Goal: Information Seeking & Learning: Learn about a topic

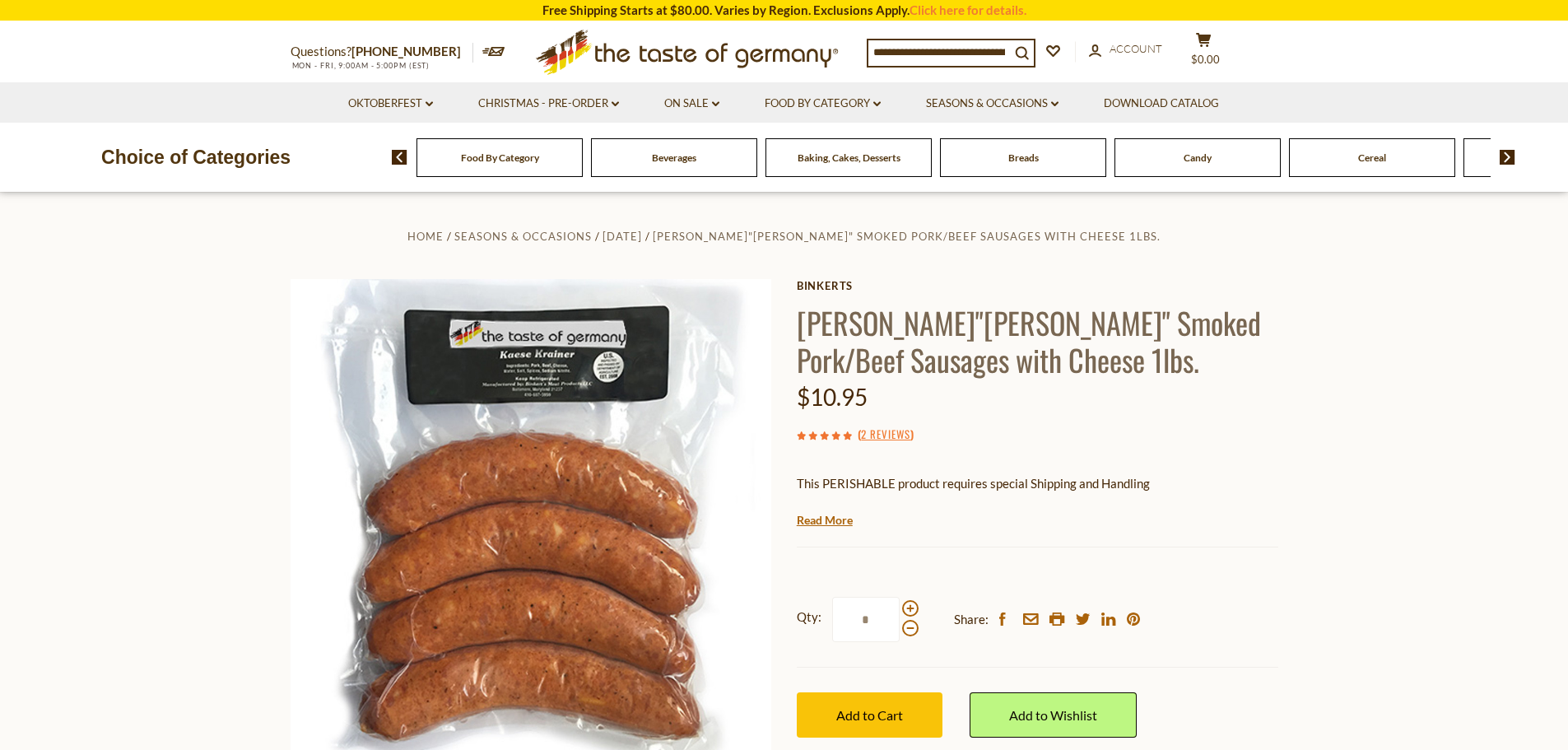
click at [498, 164] on div "Food By Category" at bounding box center [499, 157] width 166 height 39
click at [500, 161] on span "Food By Category" at bounding box center [500, 157] width 78 height 12
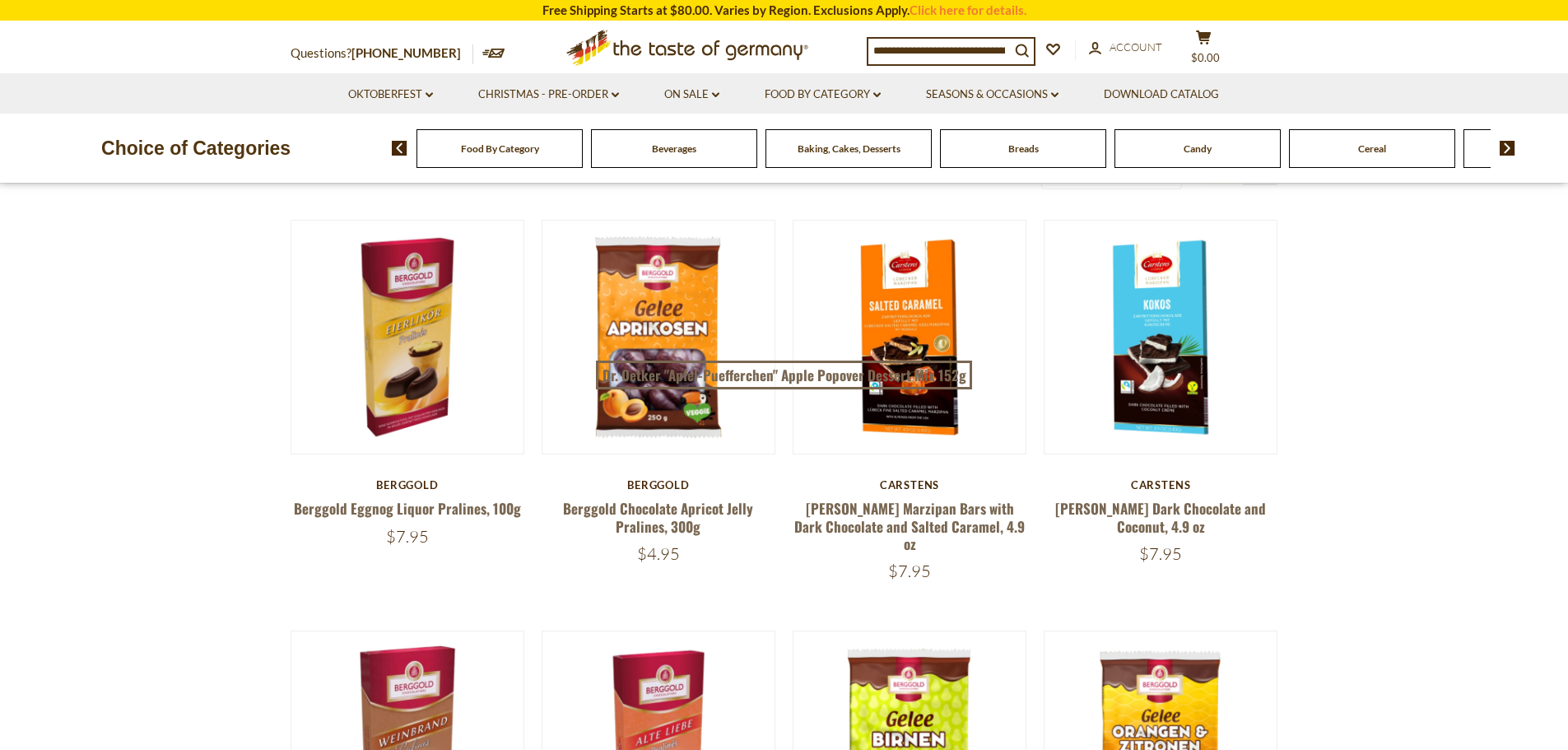
scroll to position [83, 0]
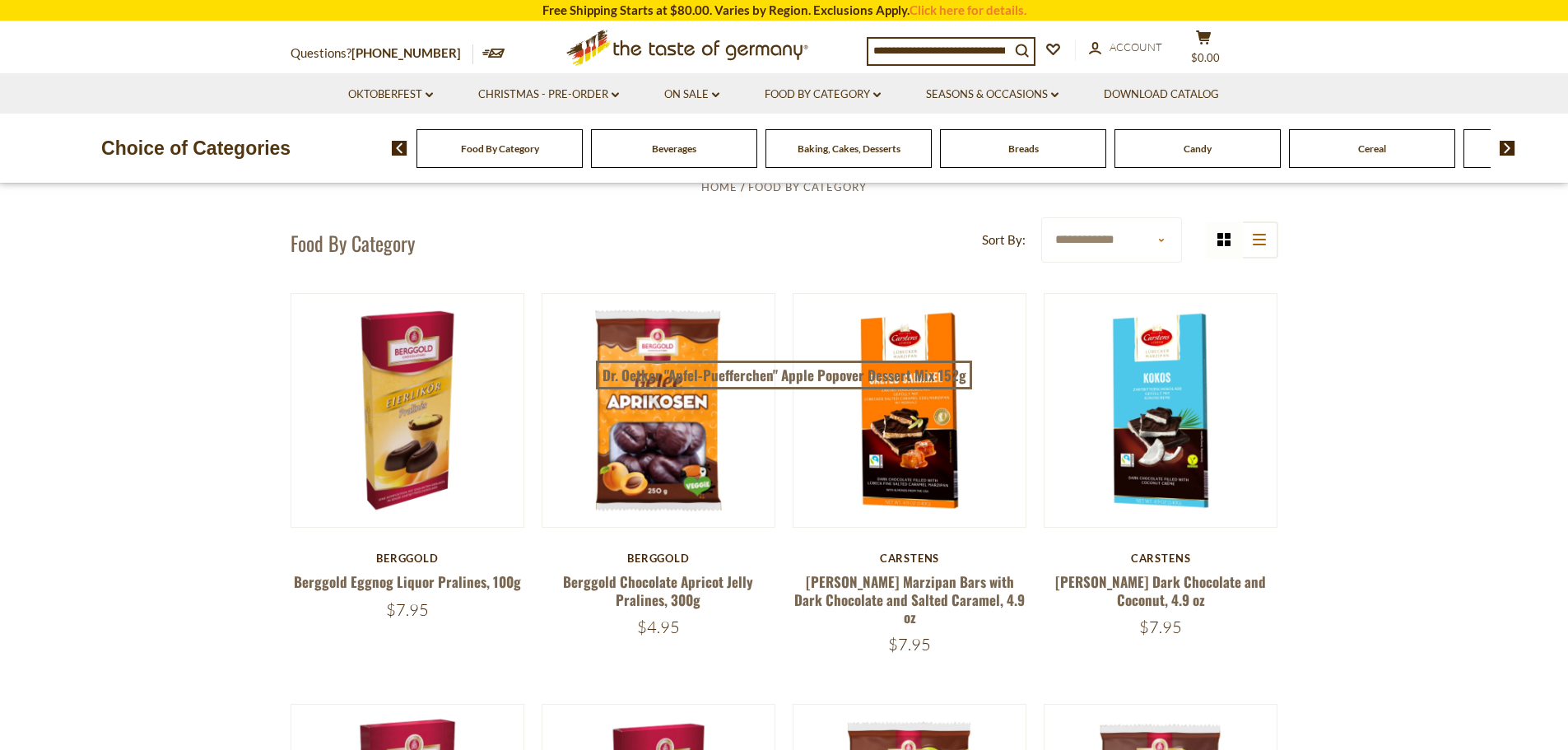
click at [530, 152] on span "Food By Category" at bounding box center [500, 148] width 78 height 12
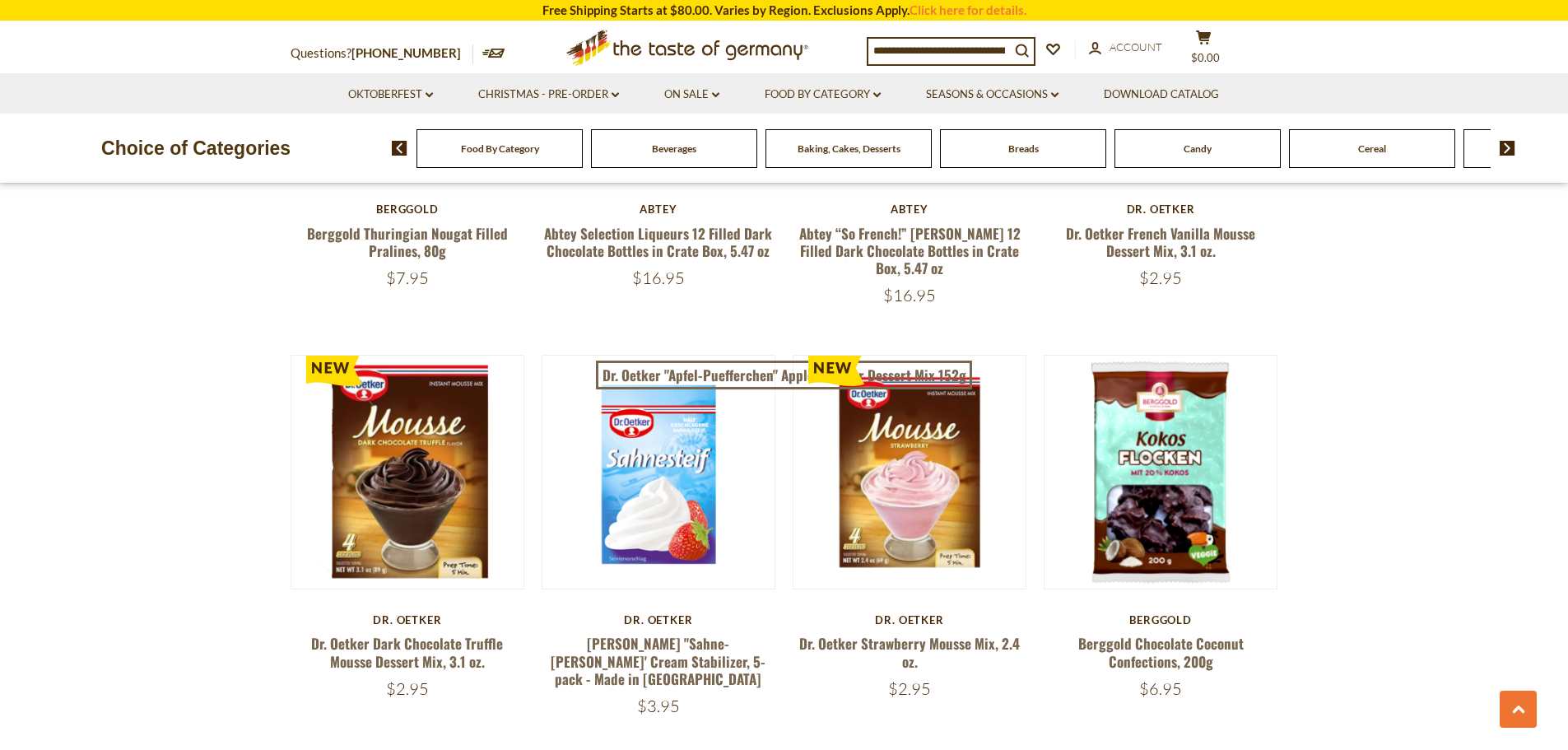
scroll to position [741, 0]
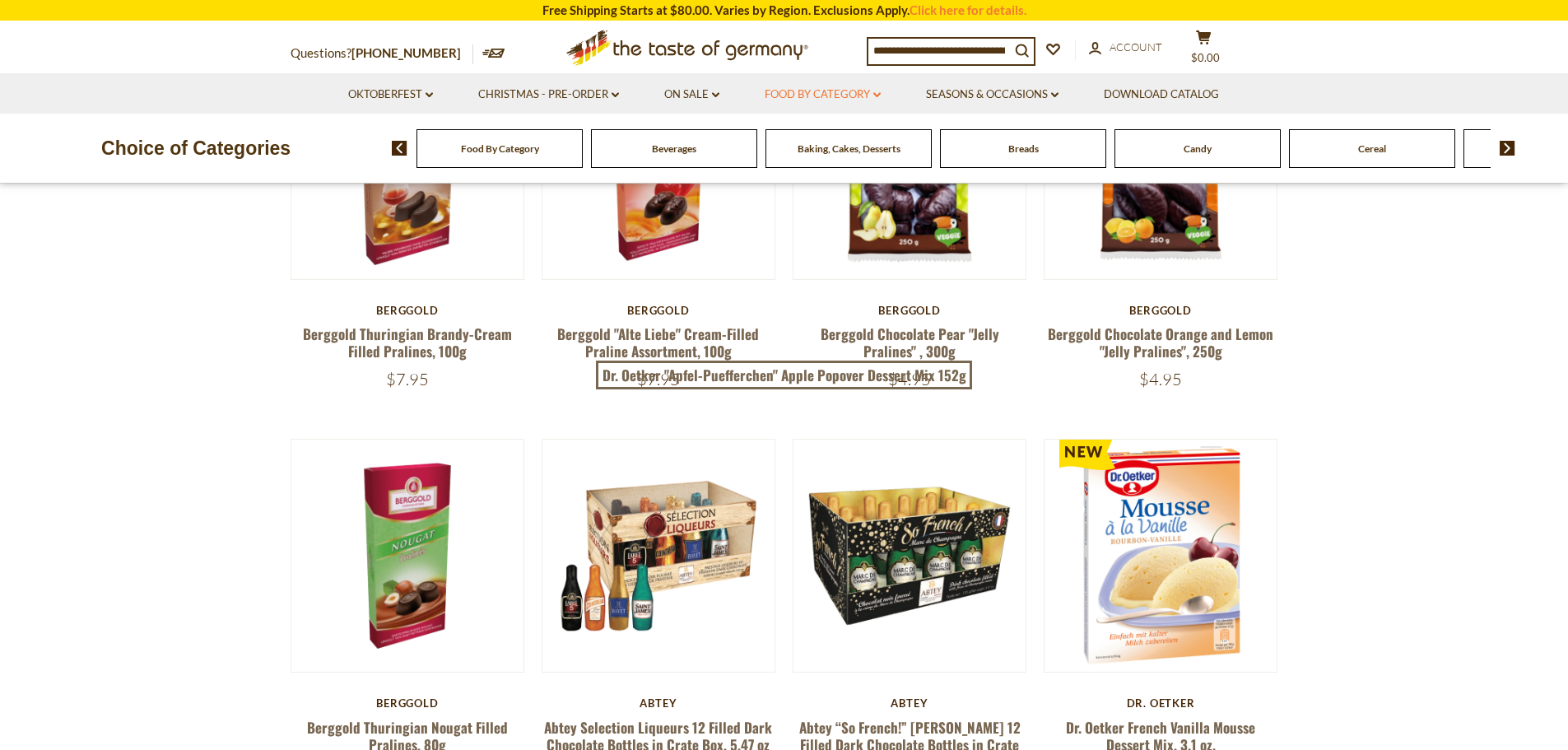
click at [872, 97] on link "Food By Category dropdown_arrow" at bounding box center [823, 95] width 116 height 18
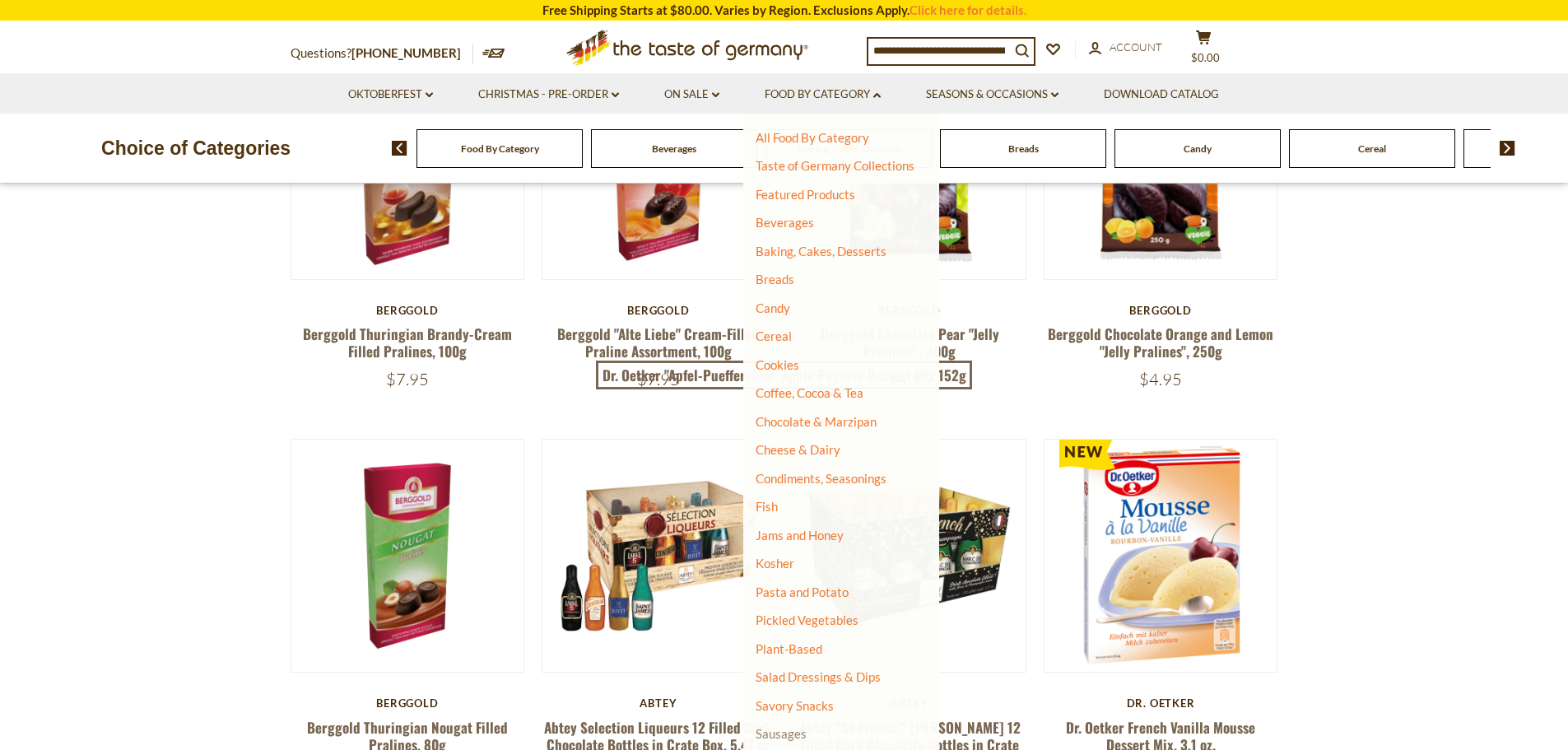
click at [798, 733] on link "Sausages" at bounding box center [782, 733] width 51 height 15
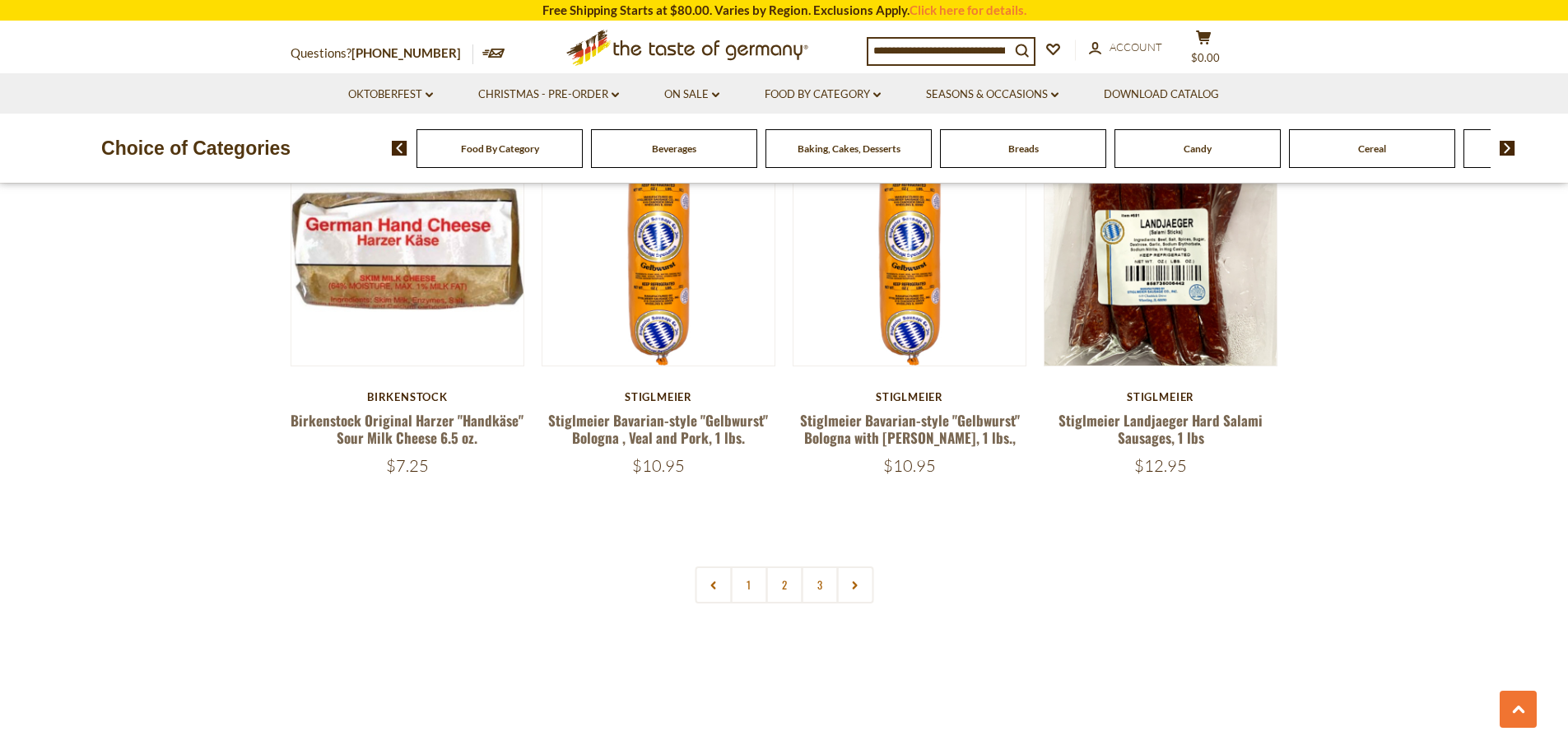
scroll to position [3950, 0]
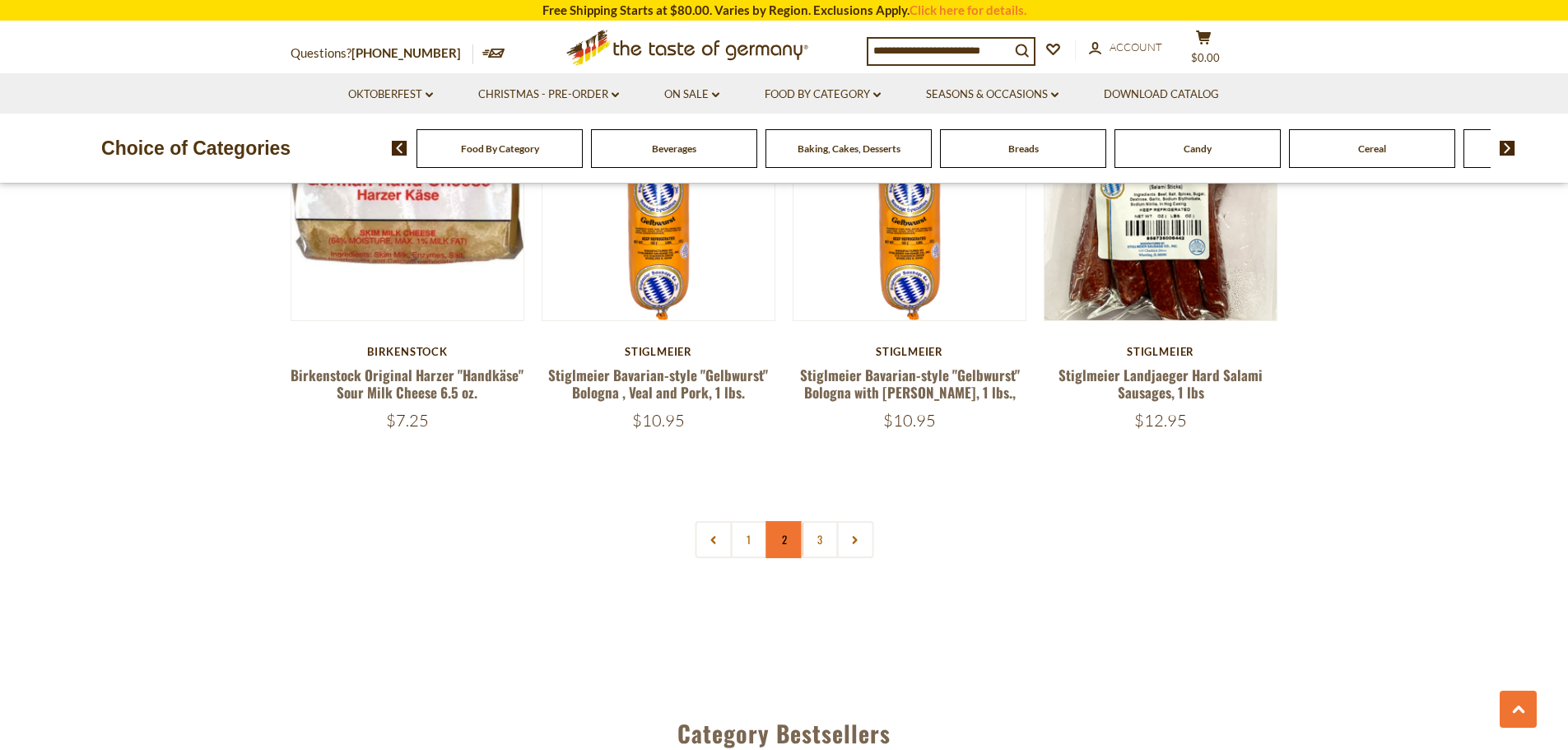
click at [777, 521] on link "2" at bounding box center [784, 539] width 37 height 37
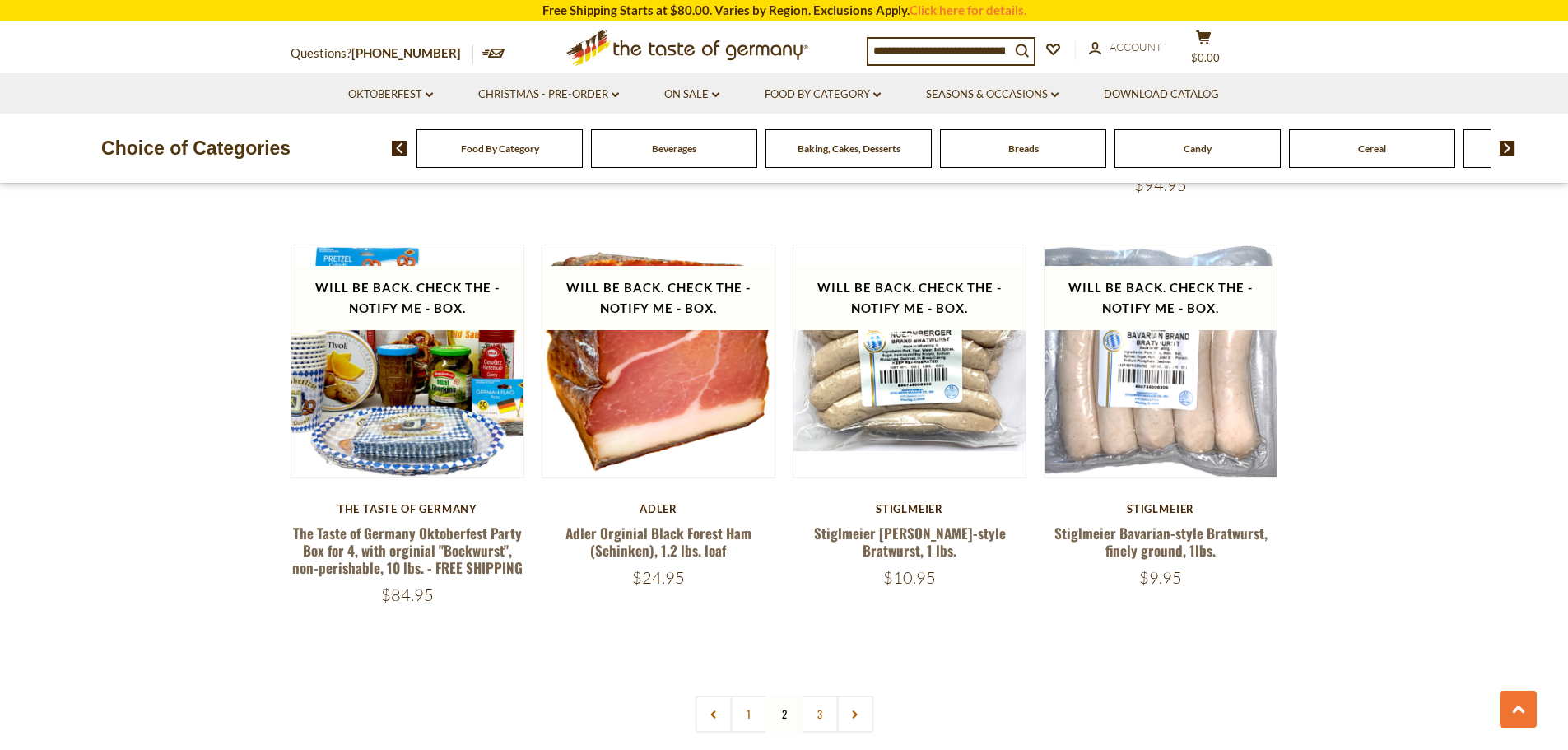
scroll to position [3572, 0]
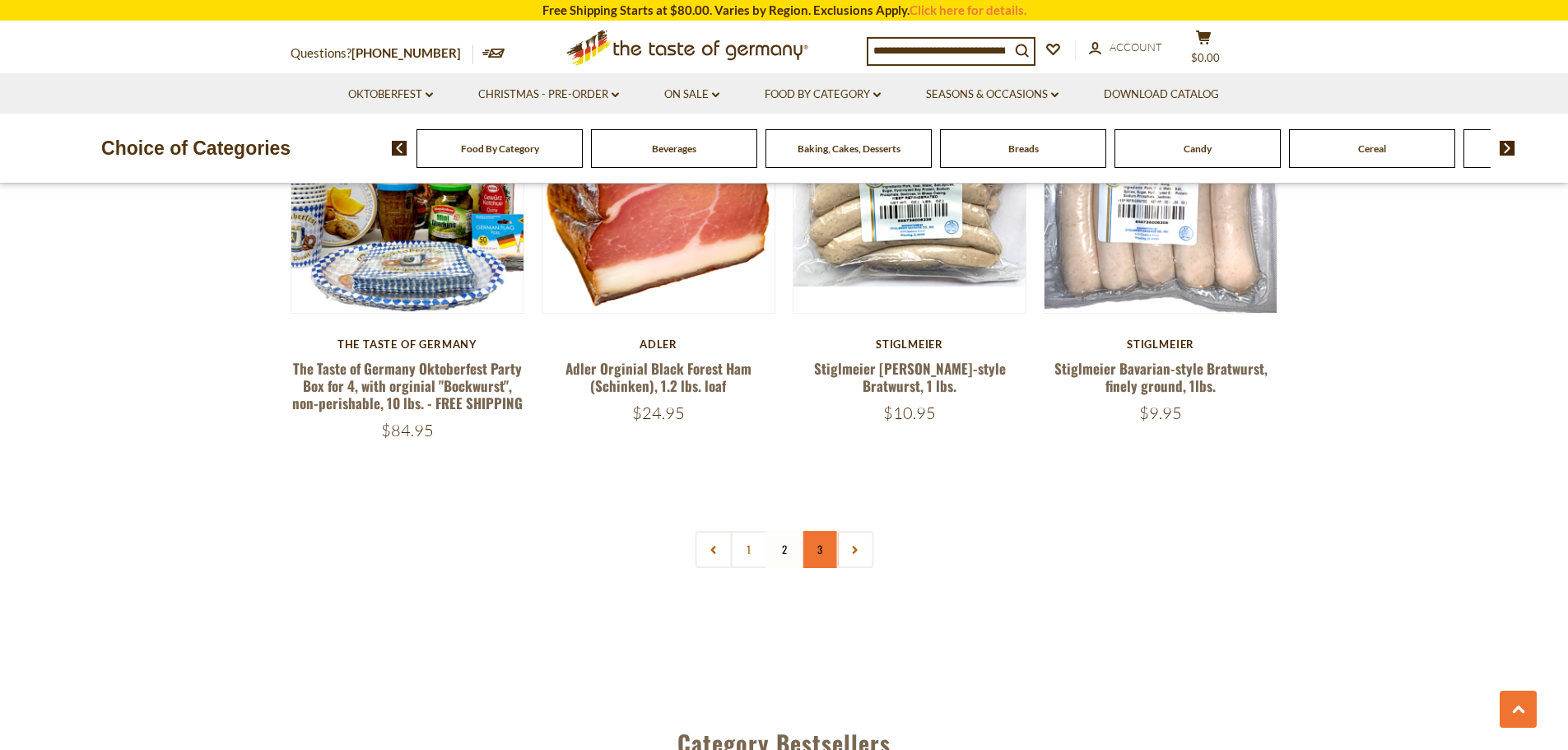
click at [820, 531] on link "3" at bounding box center [819, 549] width 37 height 37
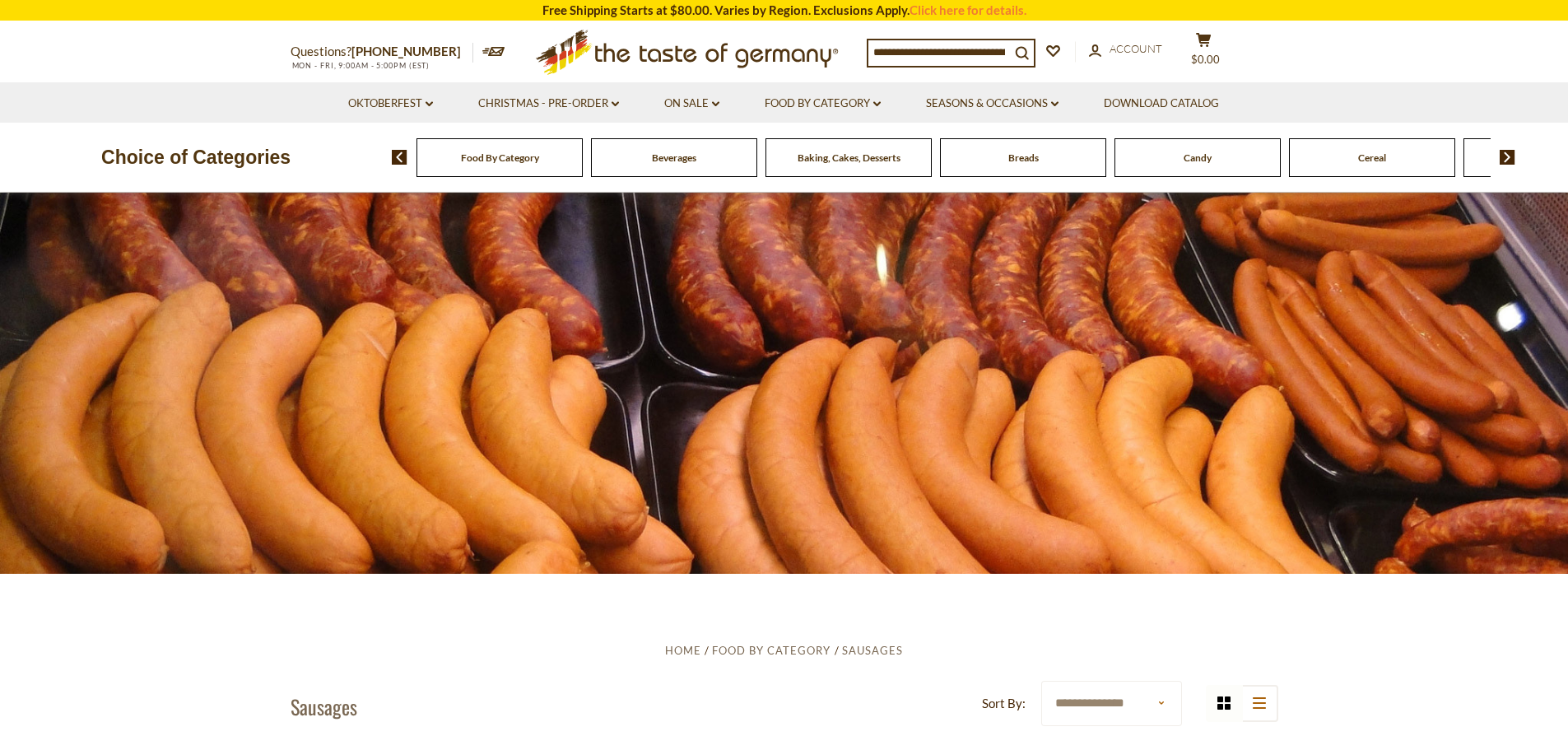
scroll to position [0, 0]
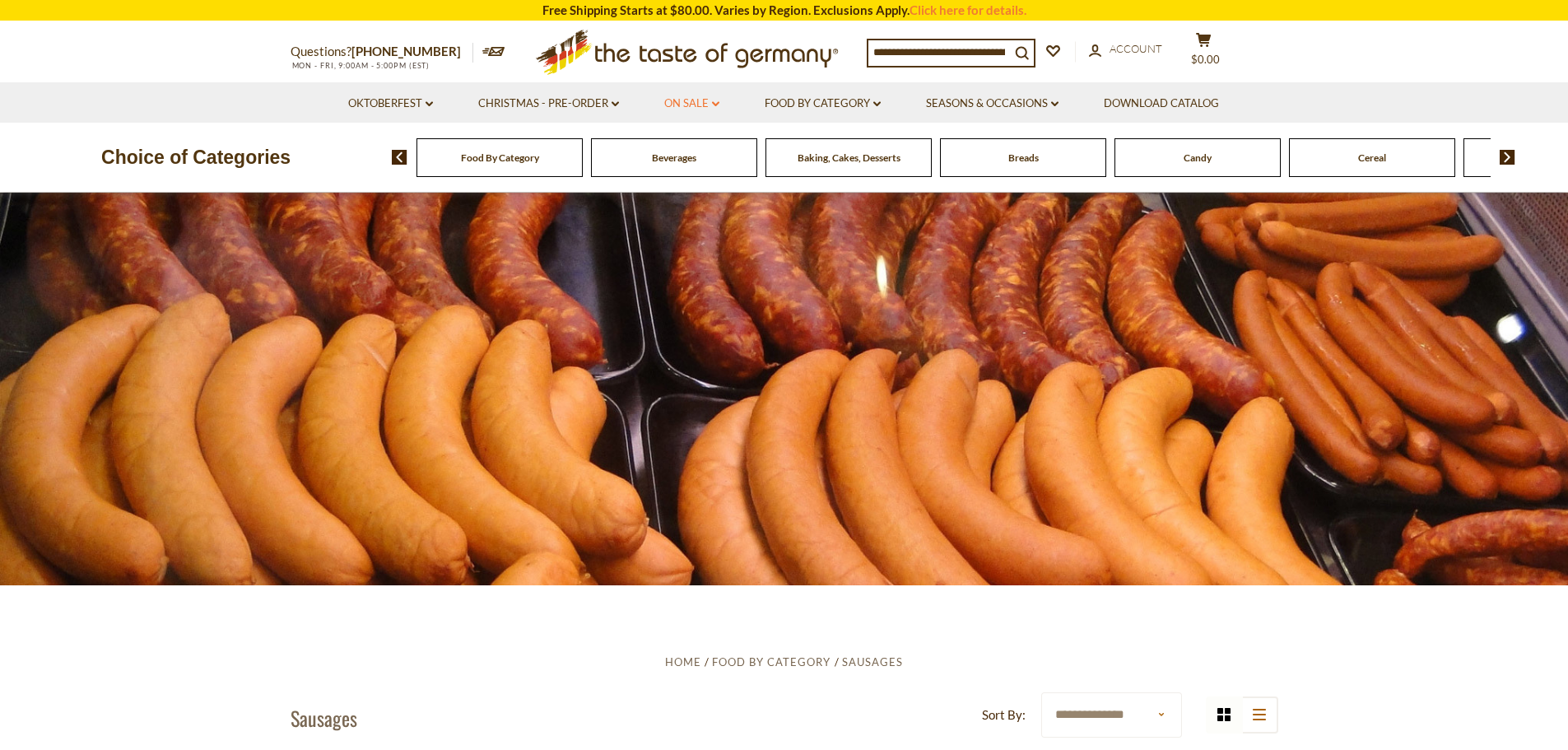
click at [710, 99] on link "On Sale dropdown_arrow" at bounding box center [691, 104] width 55 height 18
click at [705, 145] on link "All On Sale" at bounding box center [685, 146] width 59 height 15
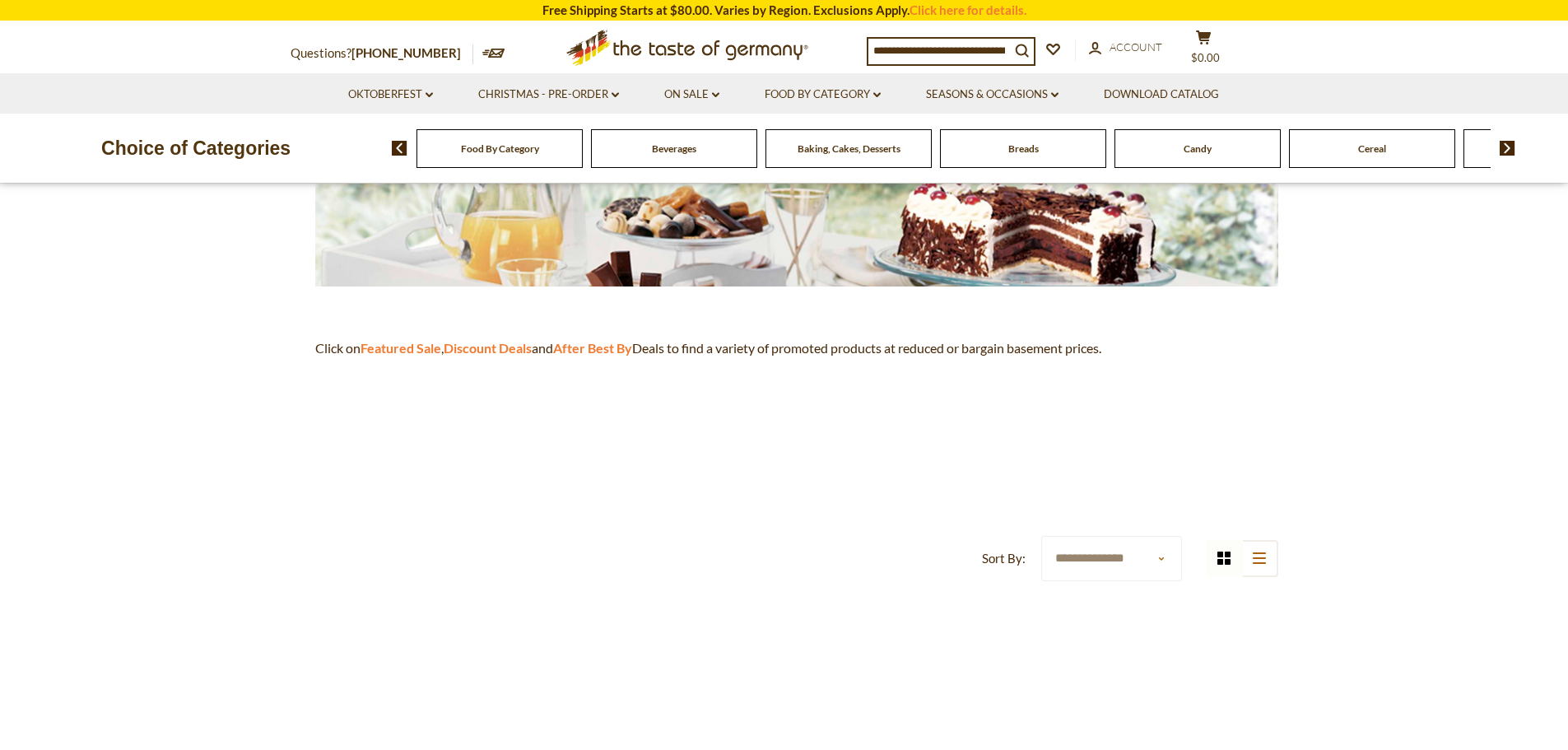
scroll to position [247, 0]
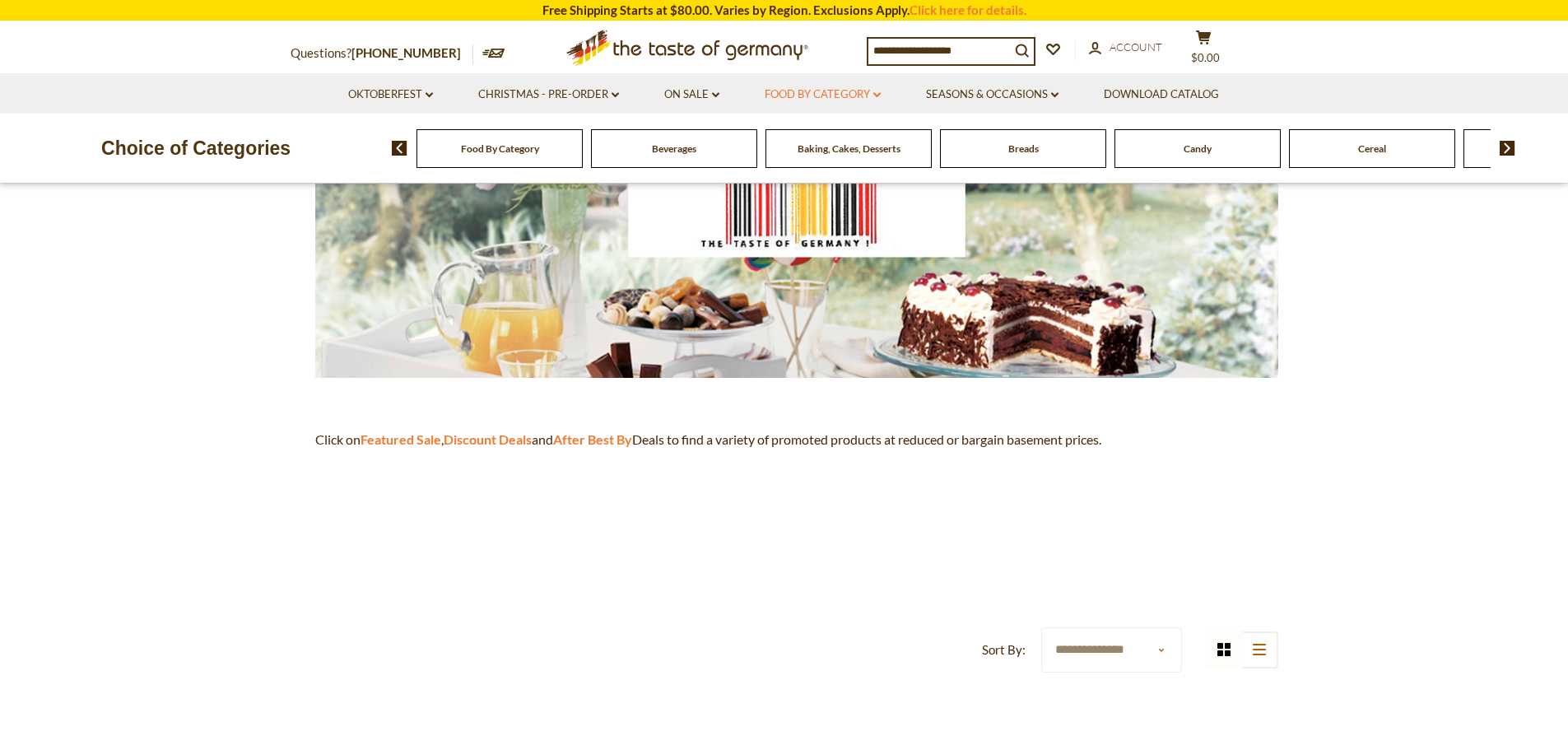
click at [868, 97] on link "Food By Category dropdown_arrow" at bounding box center [823, 95] width 116 height 18
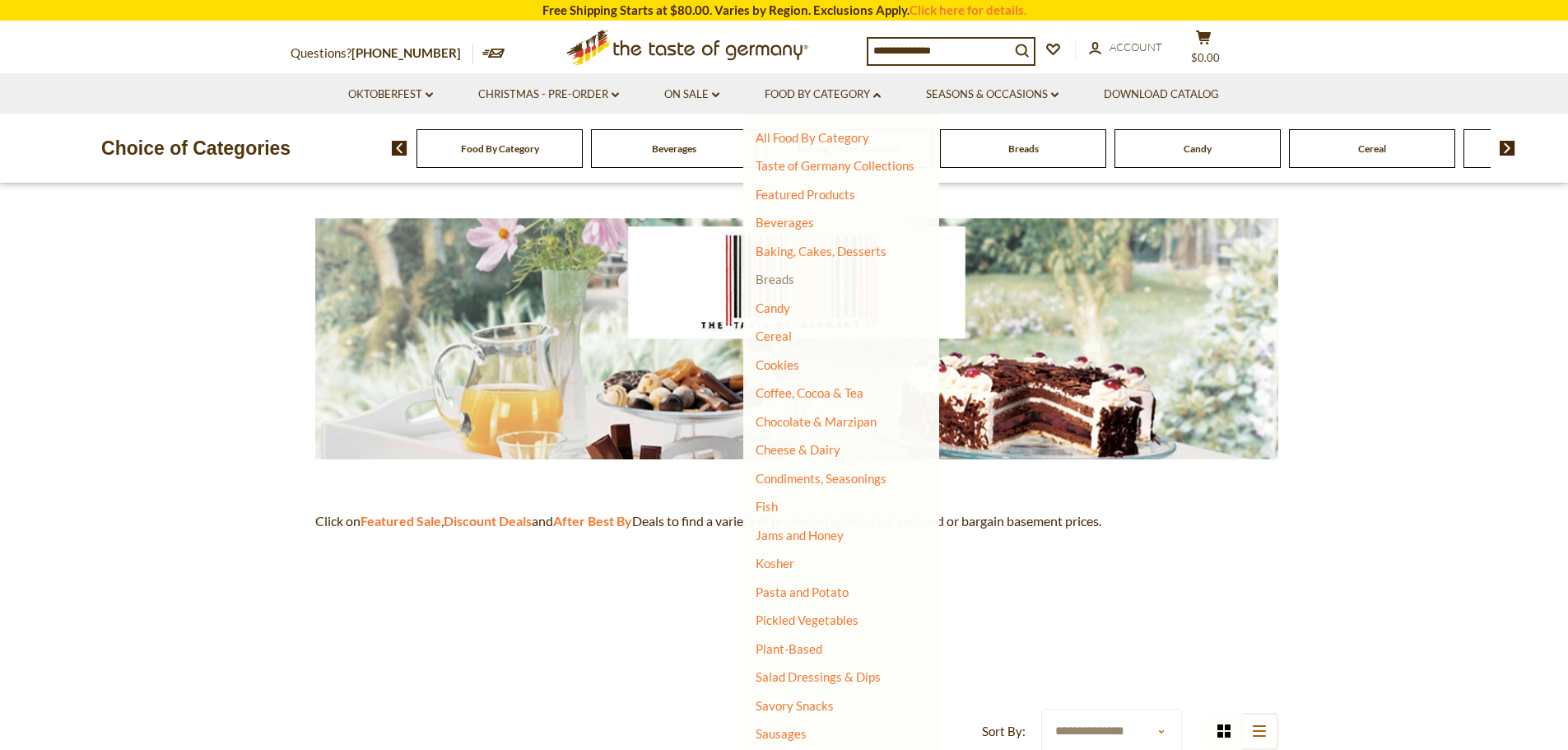
scroll to position [164, 0]
click at [852, 167] on link "Taste of Germany Collections" at bounding box center [835, 165] width 159 height 15
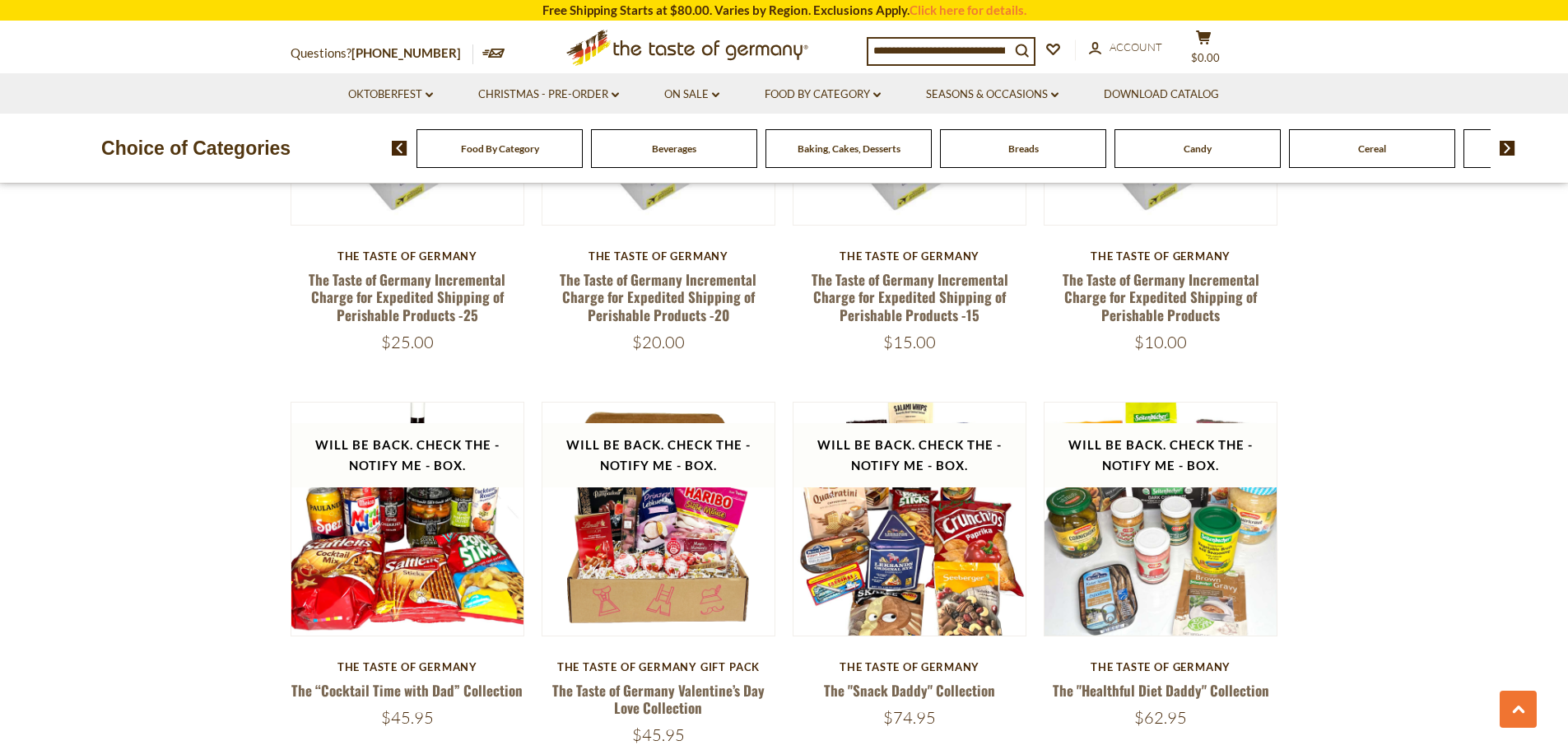
scroll to position [1564, 0]
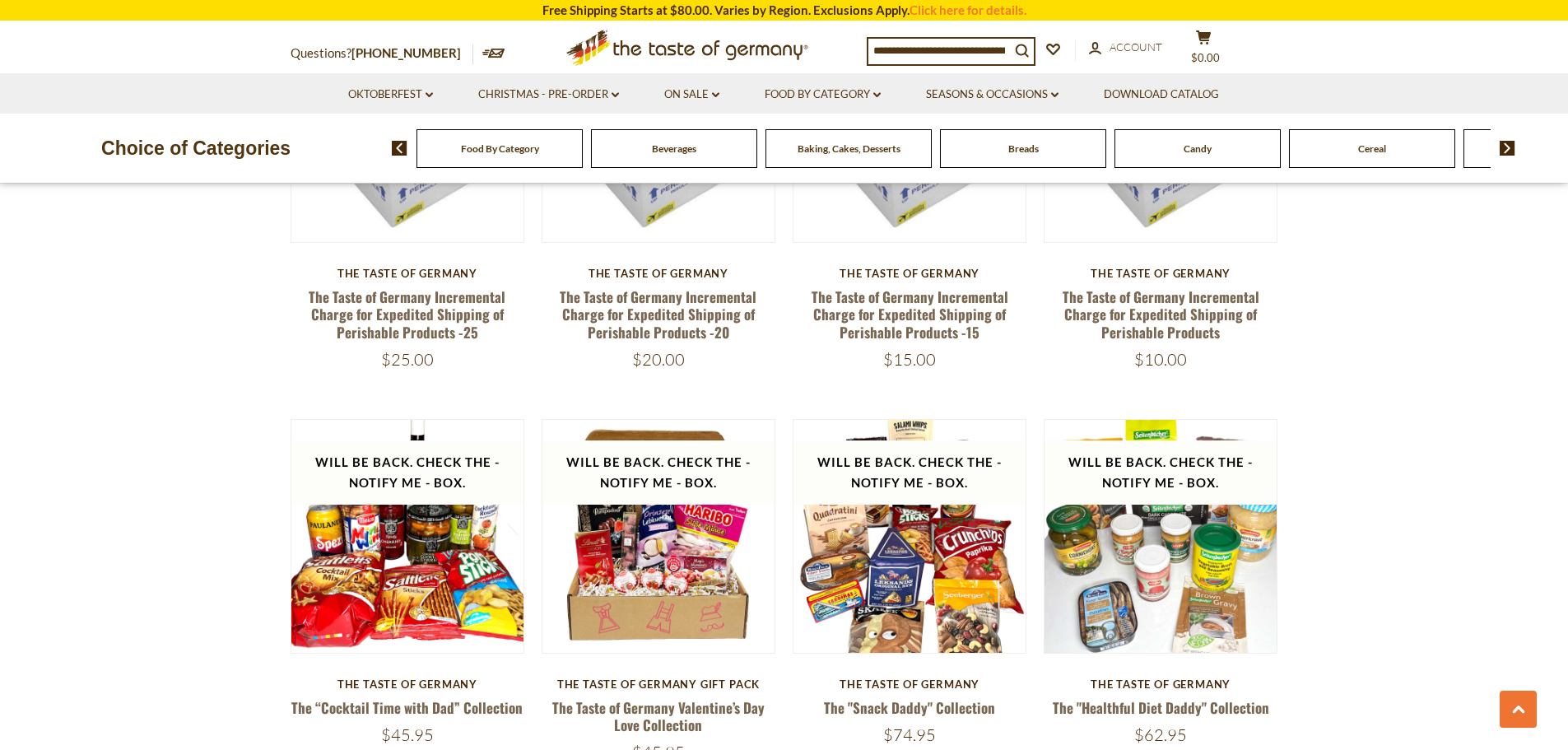
drag, startPoint x: 1313, startPoint y: 0, endPoint x: 227, endPoint y: 45, distance: 1086.9
click at [224, 45] on section "Questions? 800-881-6419 MON - FRI, 9:00AM - 5:00PM (EST) × Questions? 800-881-6…" at bounding box center [784, 48] width 1568 height 51
click at [628, 54] on icon at bounding box center [686, 45] width 242 height 31
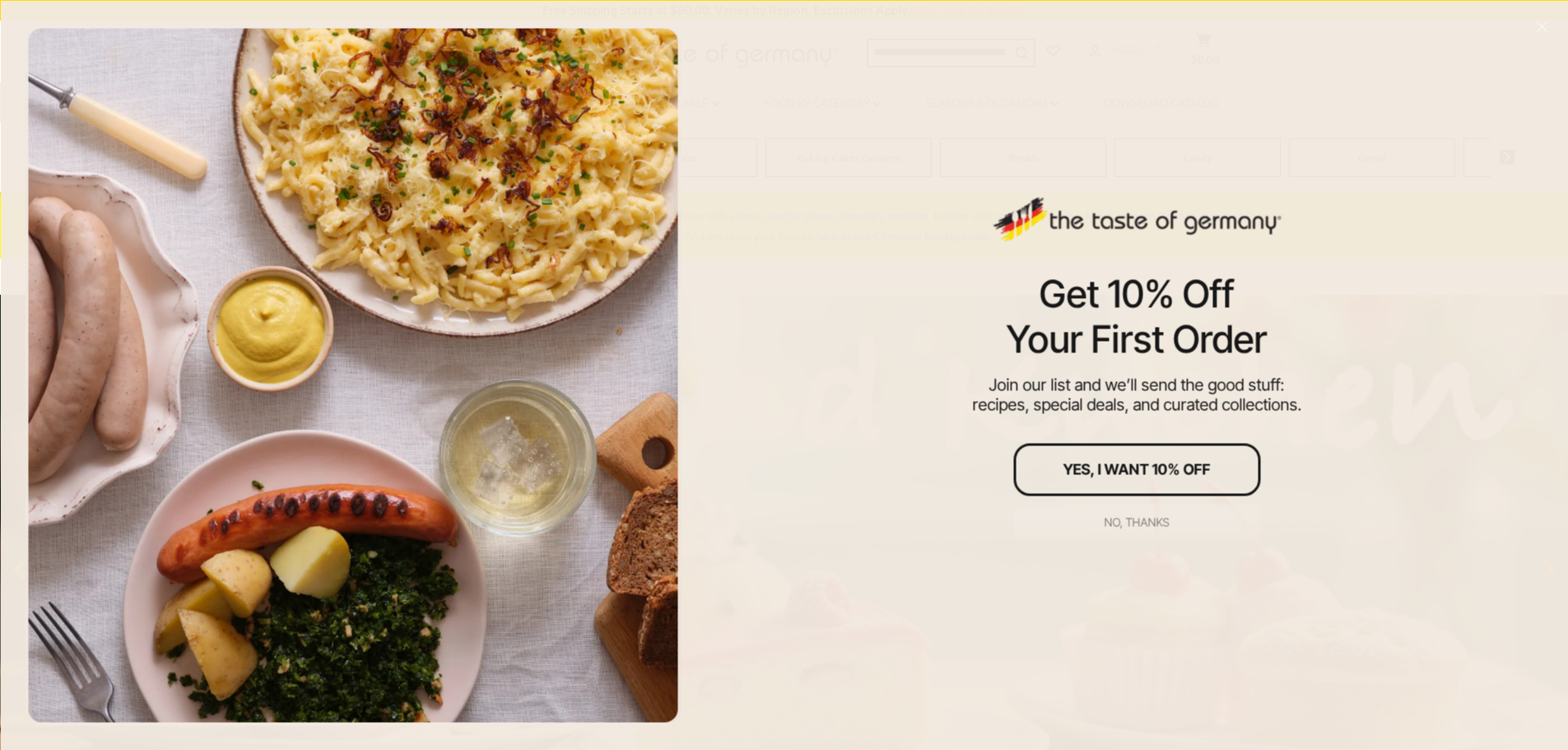
click at [1133, 518] on div "No, thanks" at bounding box center [1137, 522] width 65 height 12
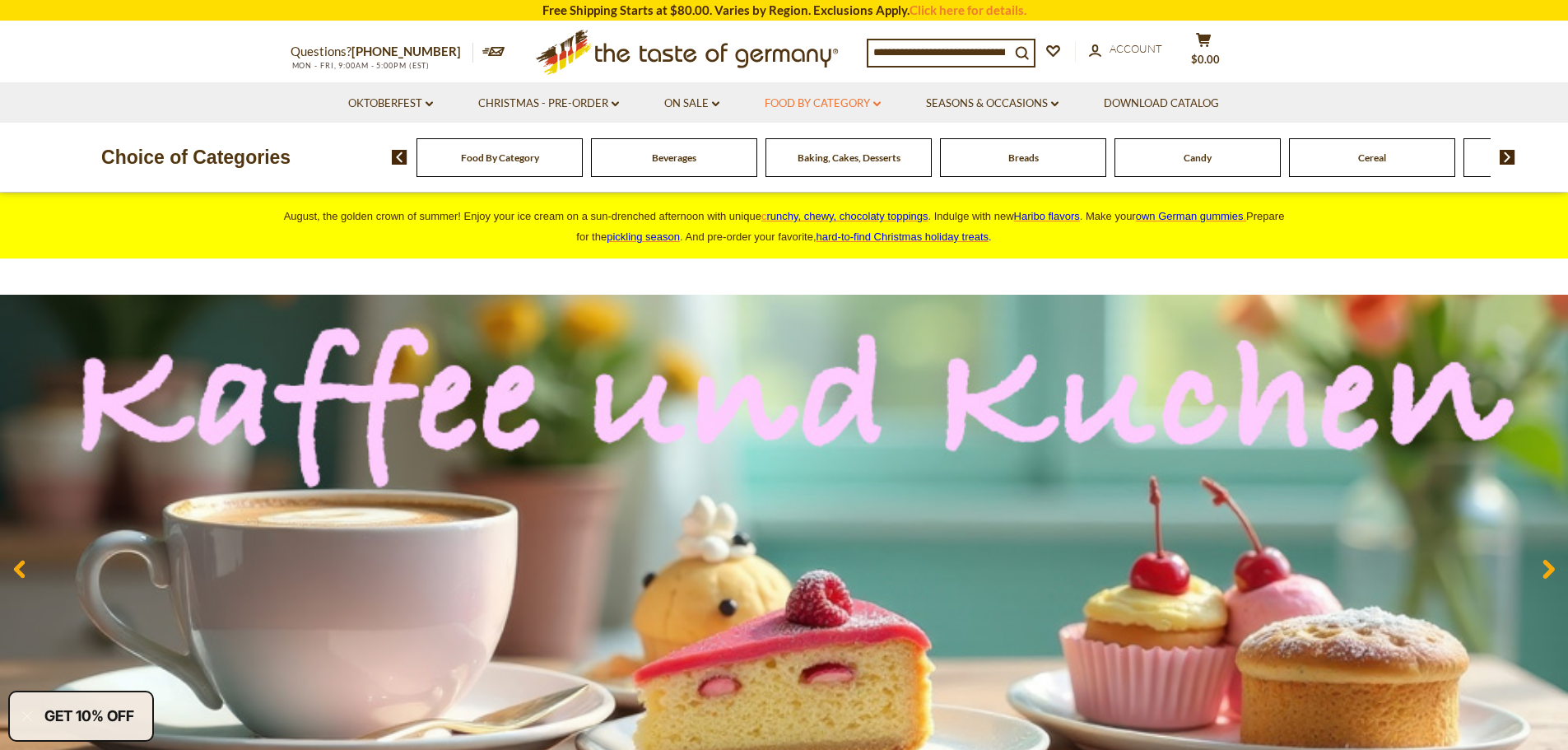
click at [874, 107] on link "Food By Category dropdown_arrow" at bounding box center [823, 104] width 116 height 18
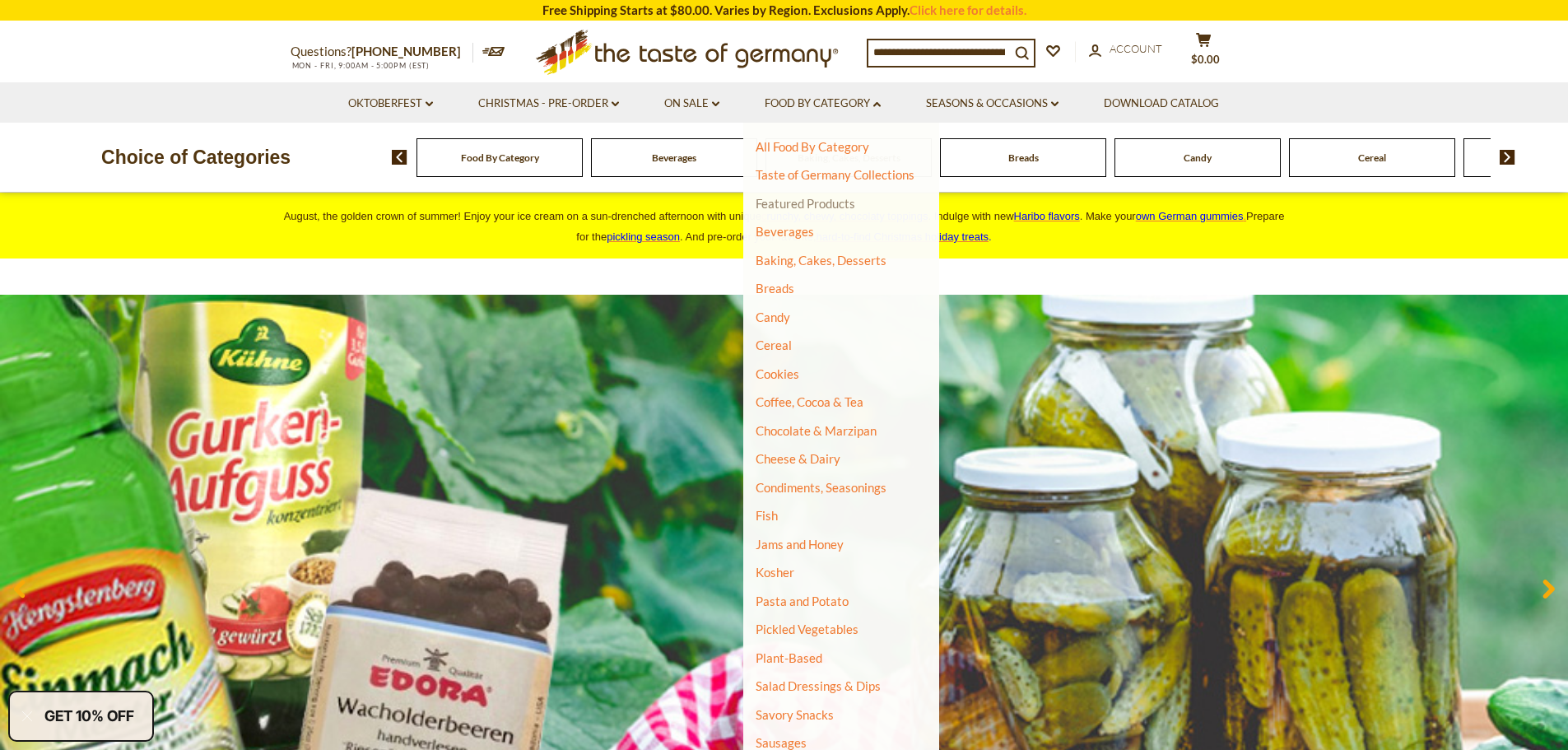
click at [848, 204] on link "Featured Products" at bounding box center [805, 203] width 100 height 15
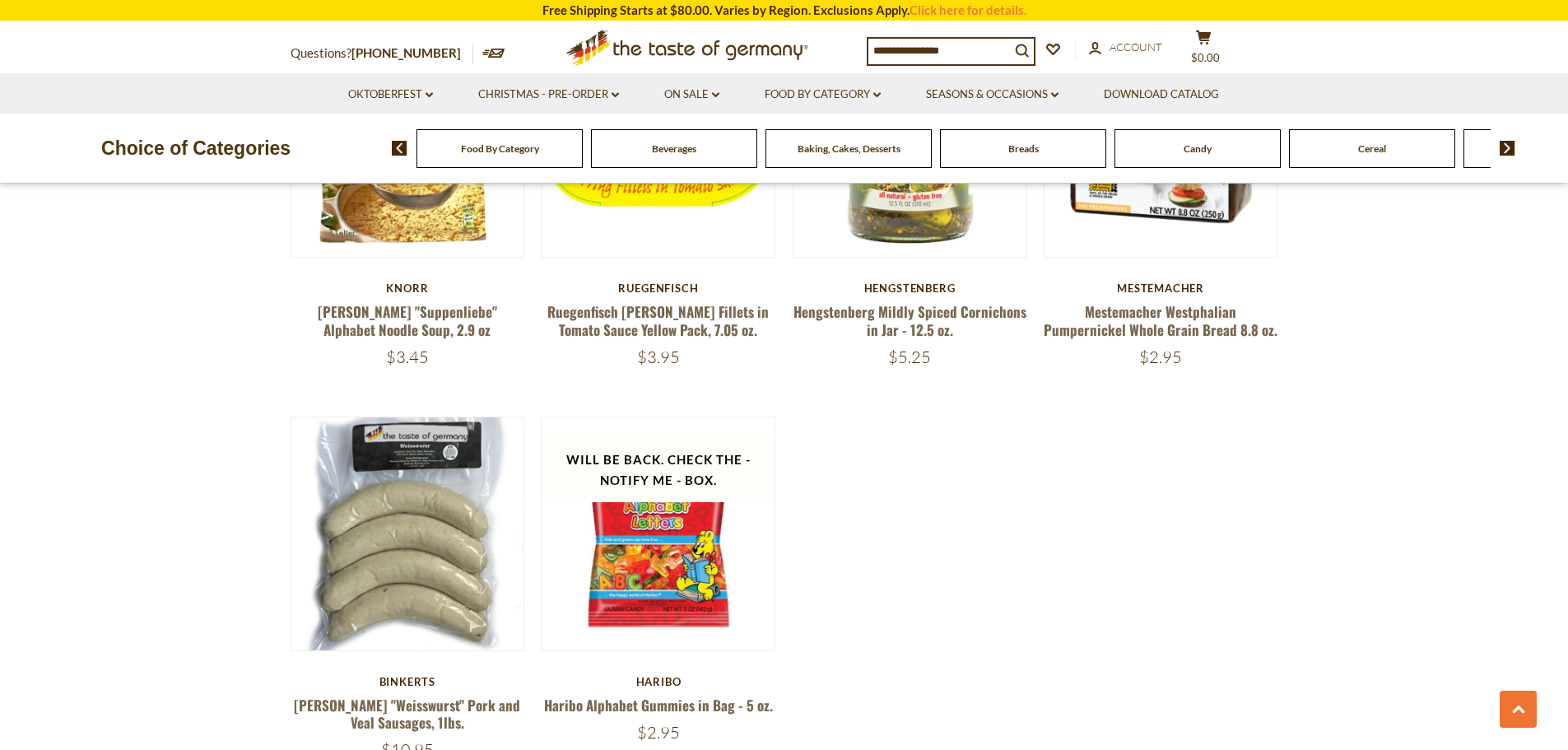
scroll to position [1152, 0]
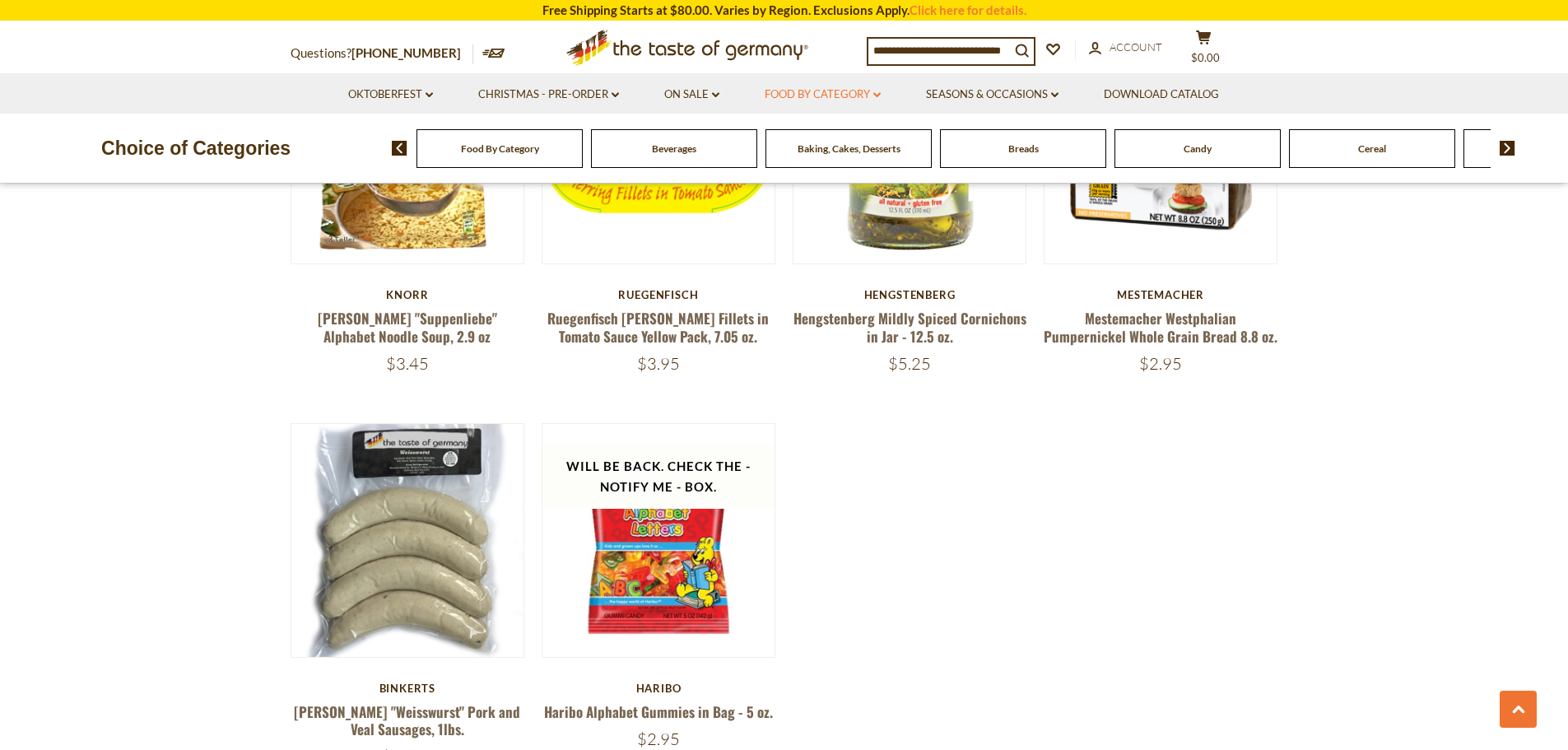
click at [862, 93] on link "Food By Category dropdown_arrow" at bounding box center [823, 95] width 116 height 18
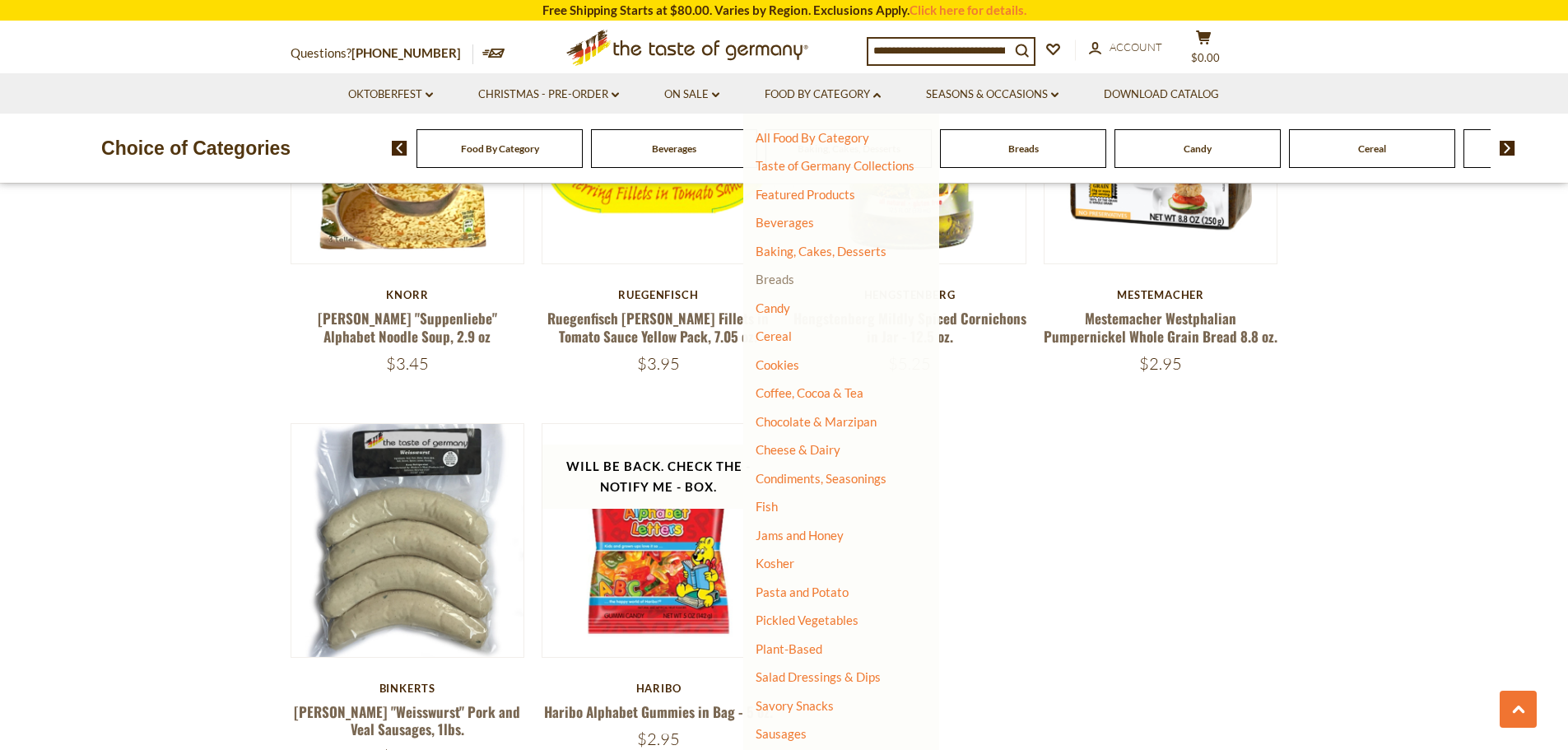
click at [784, 286] on link "Breads" at bounding box center [775, 279] width 39 height 15
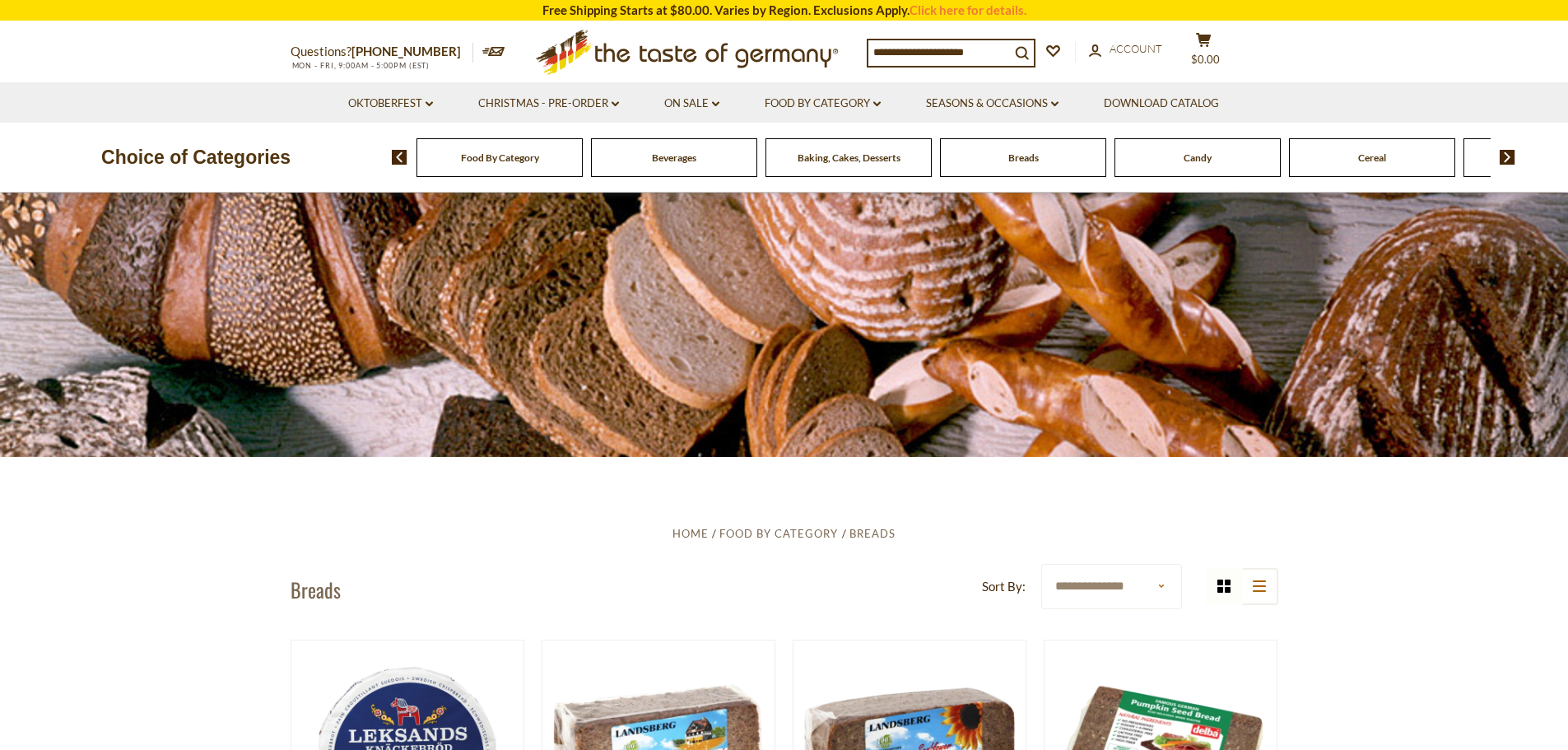
scroll to position [494, 0]
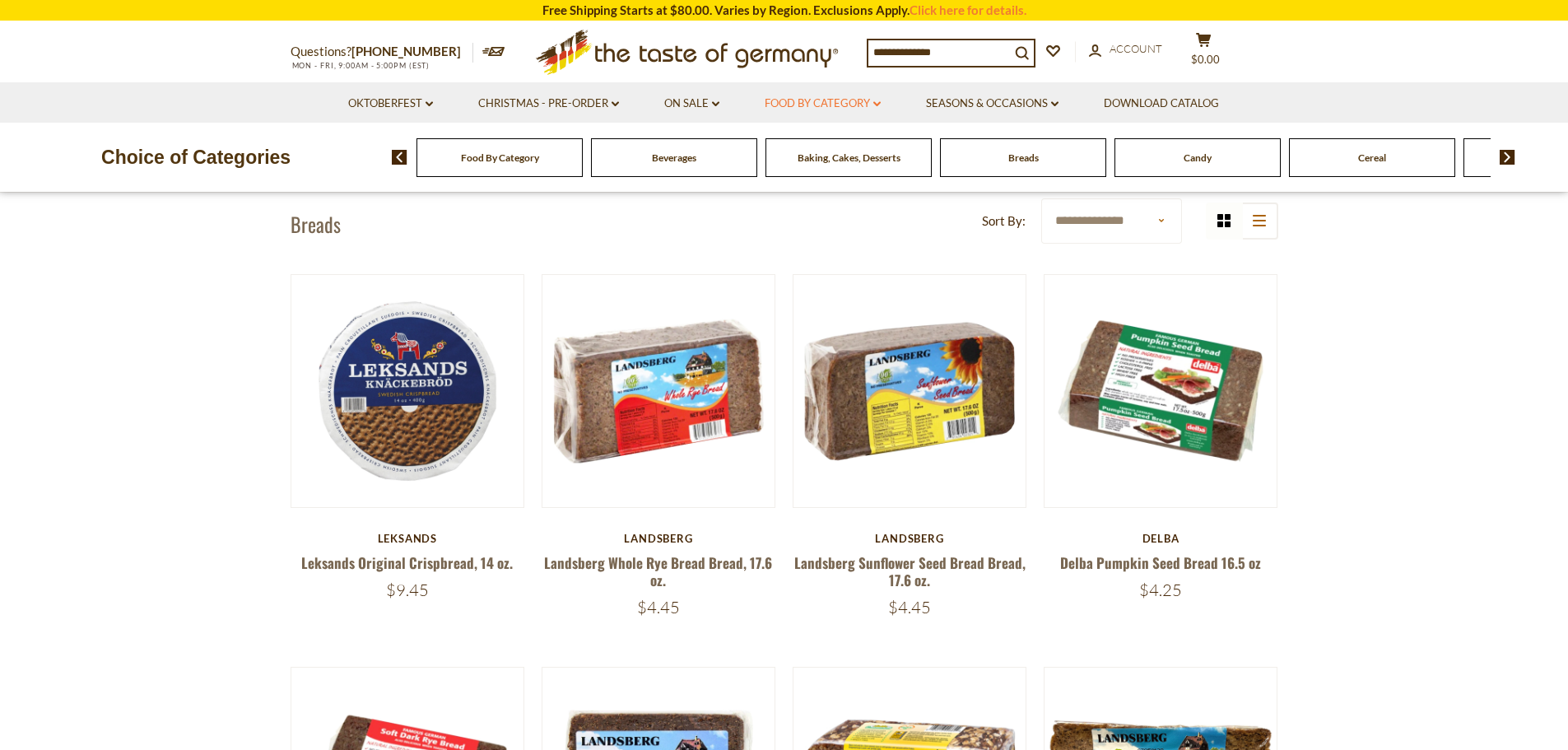
click at [869, 106] on link "Food By Category dropdown_arrow" at bounding box center [823, 104] width 116 height 18
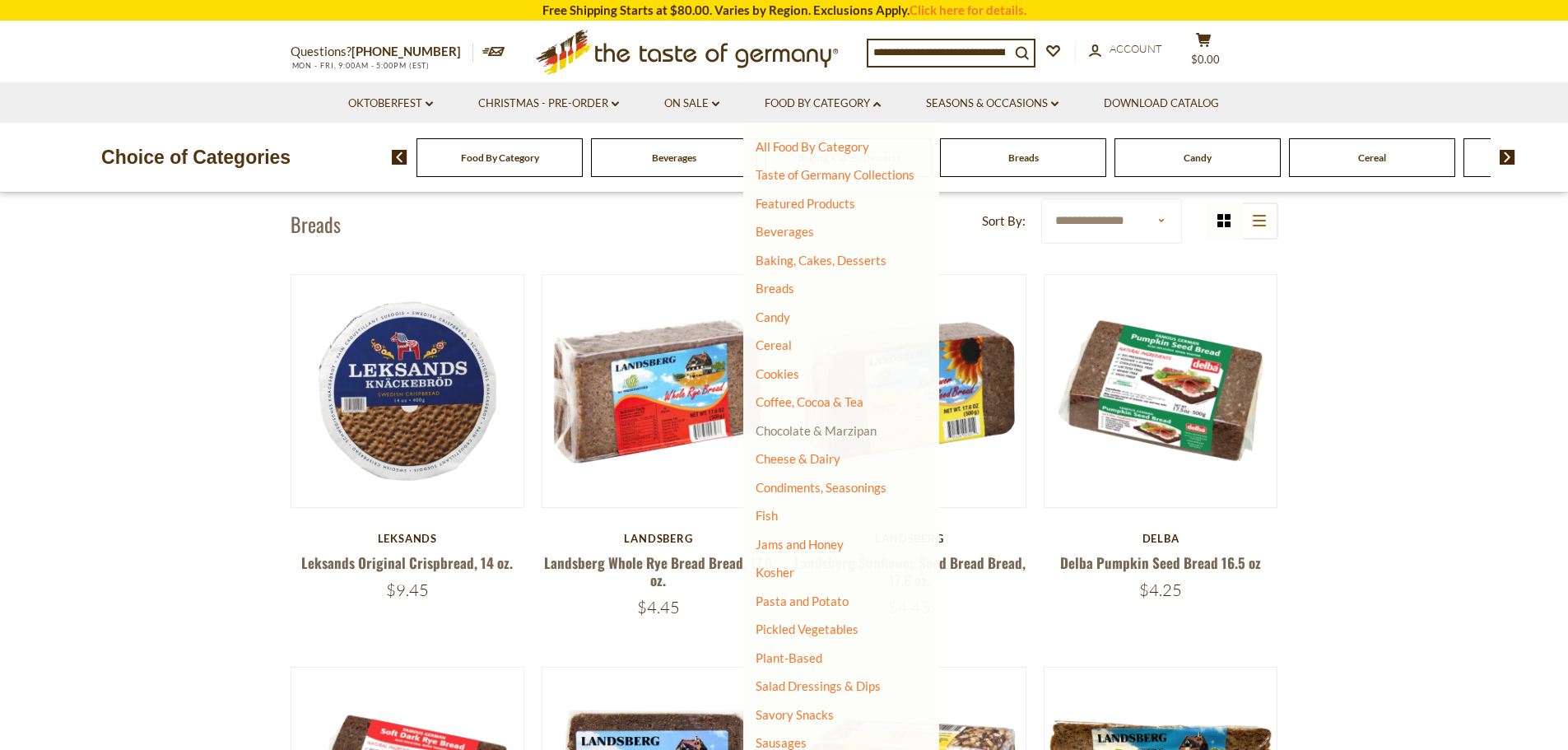
click at [791, 434] on link "Chocolate & Marzipan" at bounding box center [816, 430] width 121 height 15
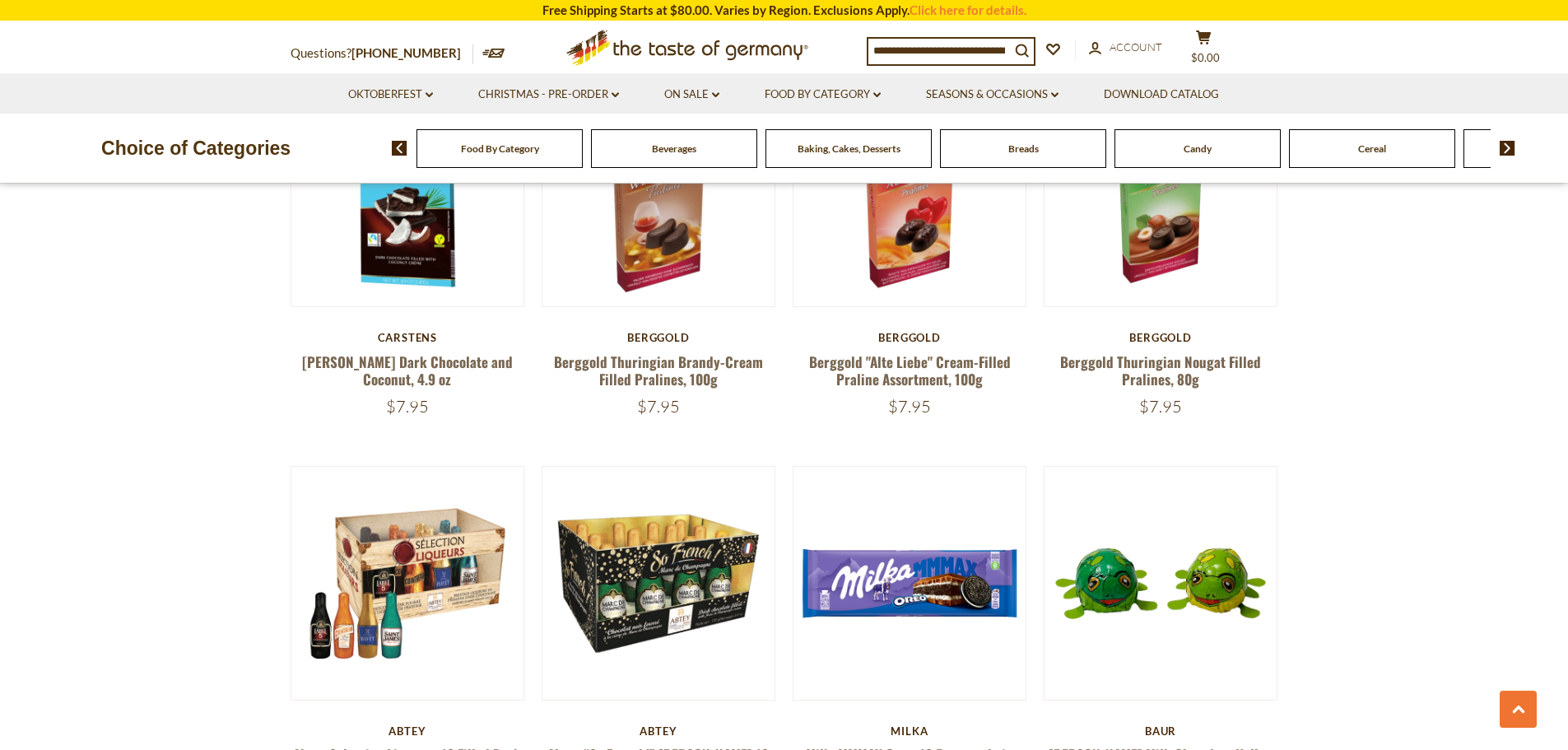
scroll to position [1972, 0]
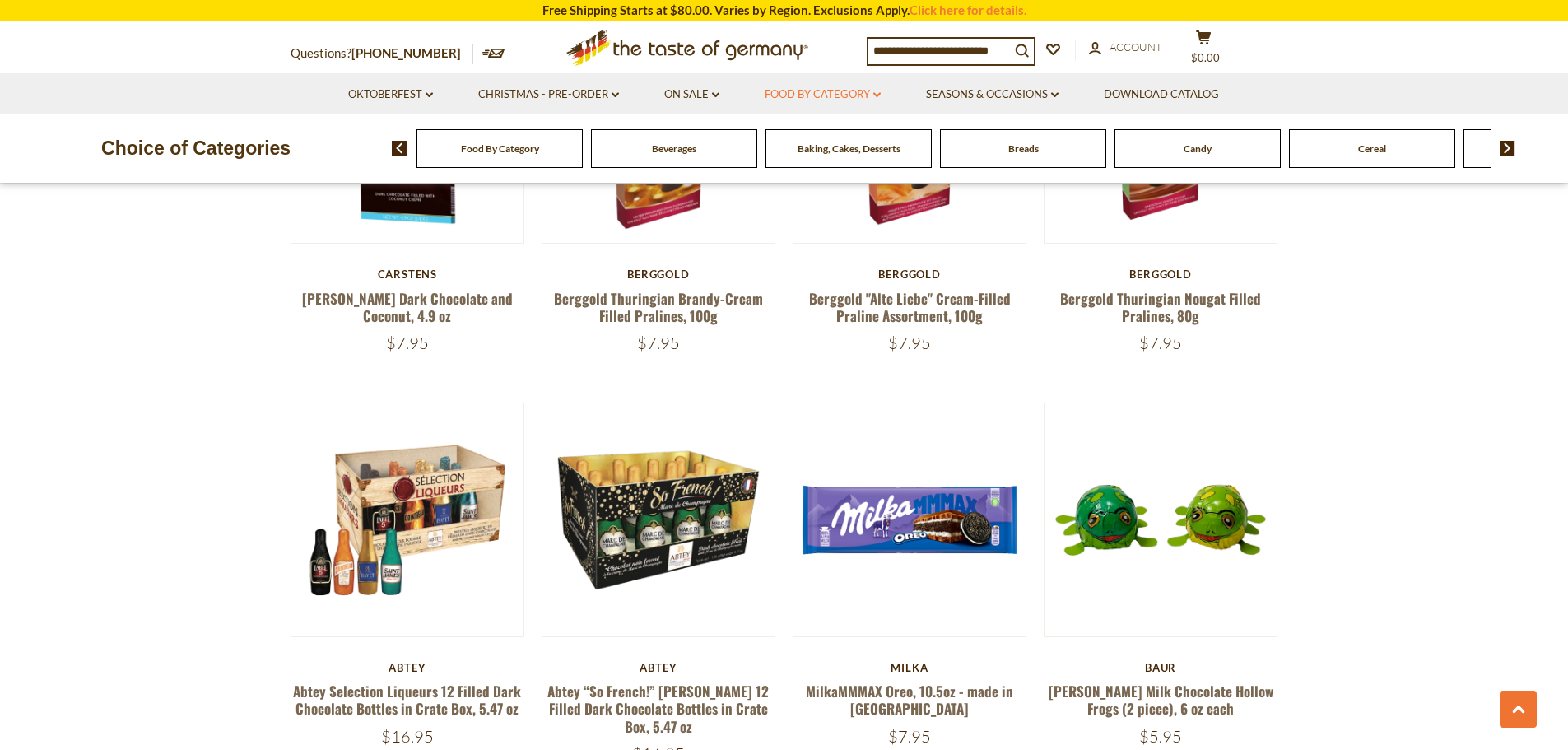
click at [860, 99] on link "Food By Category dropdown_arrow" at bounding box center [823, 95] width 116 height 18
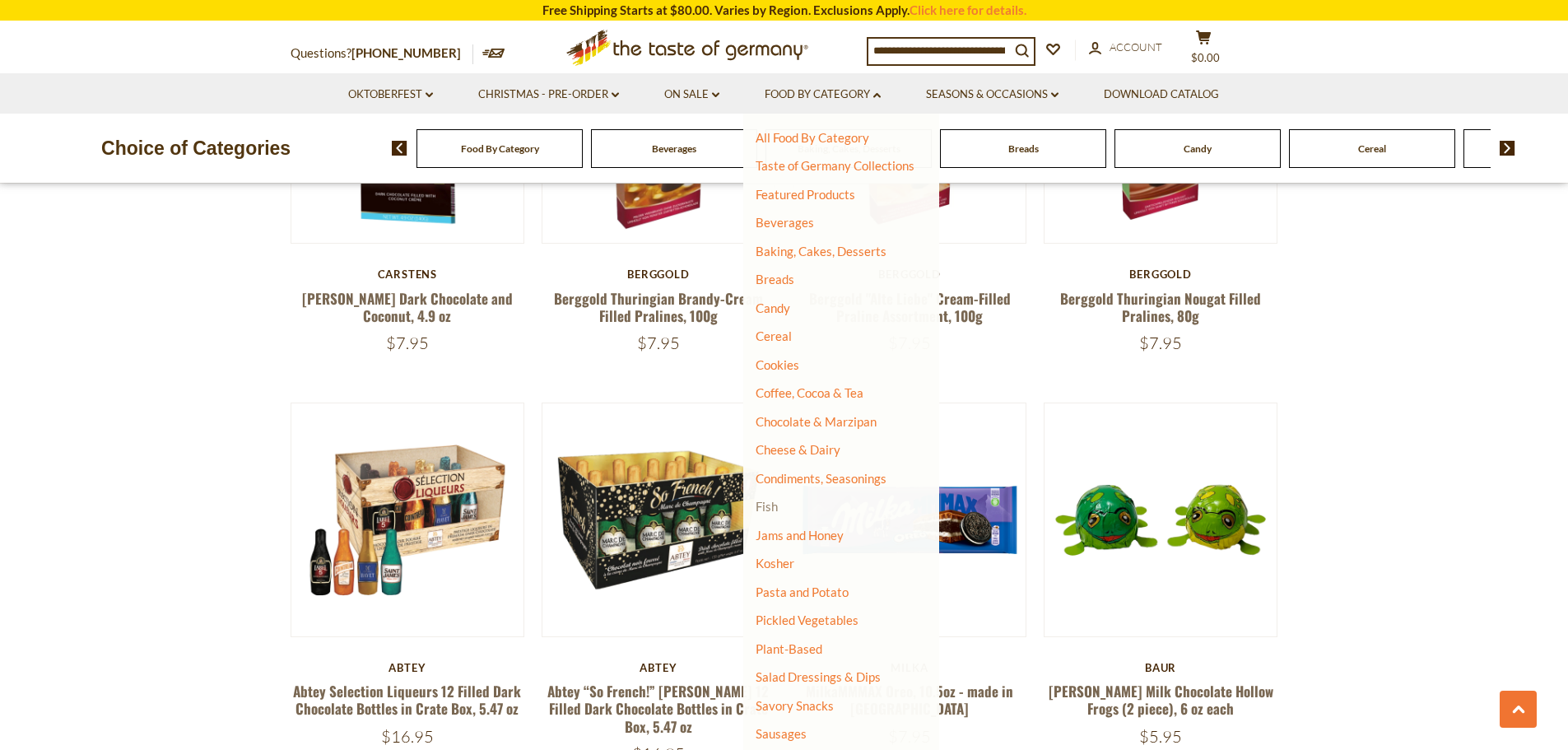
click at [772, 505] on link "Fish" at bounding box center [767, 506] width 22 height 15
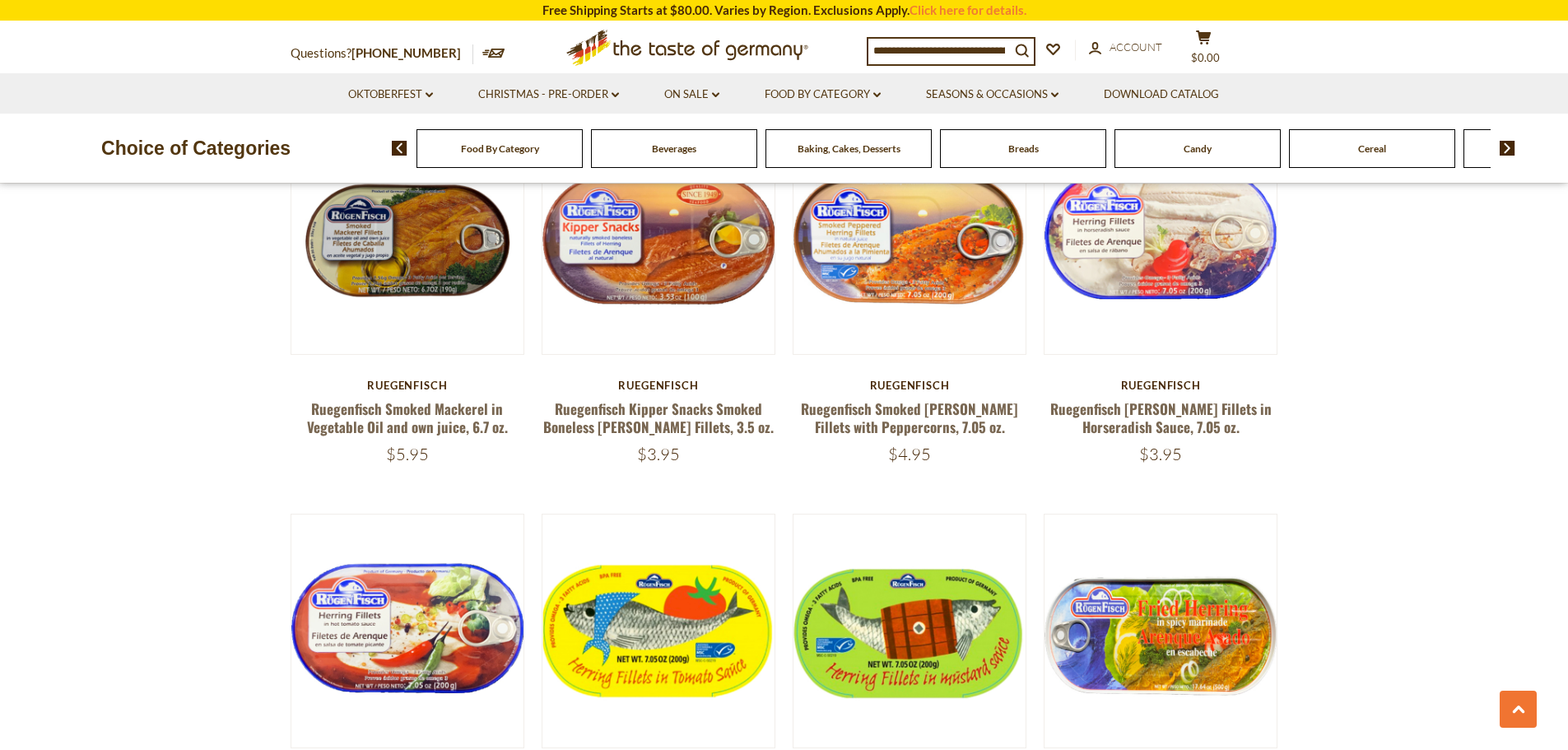
scroll to position [1808, 0]
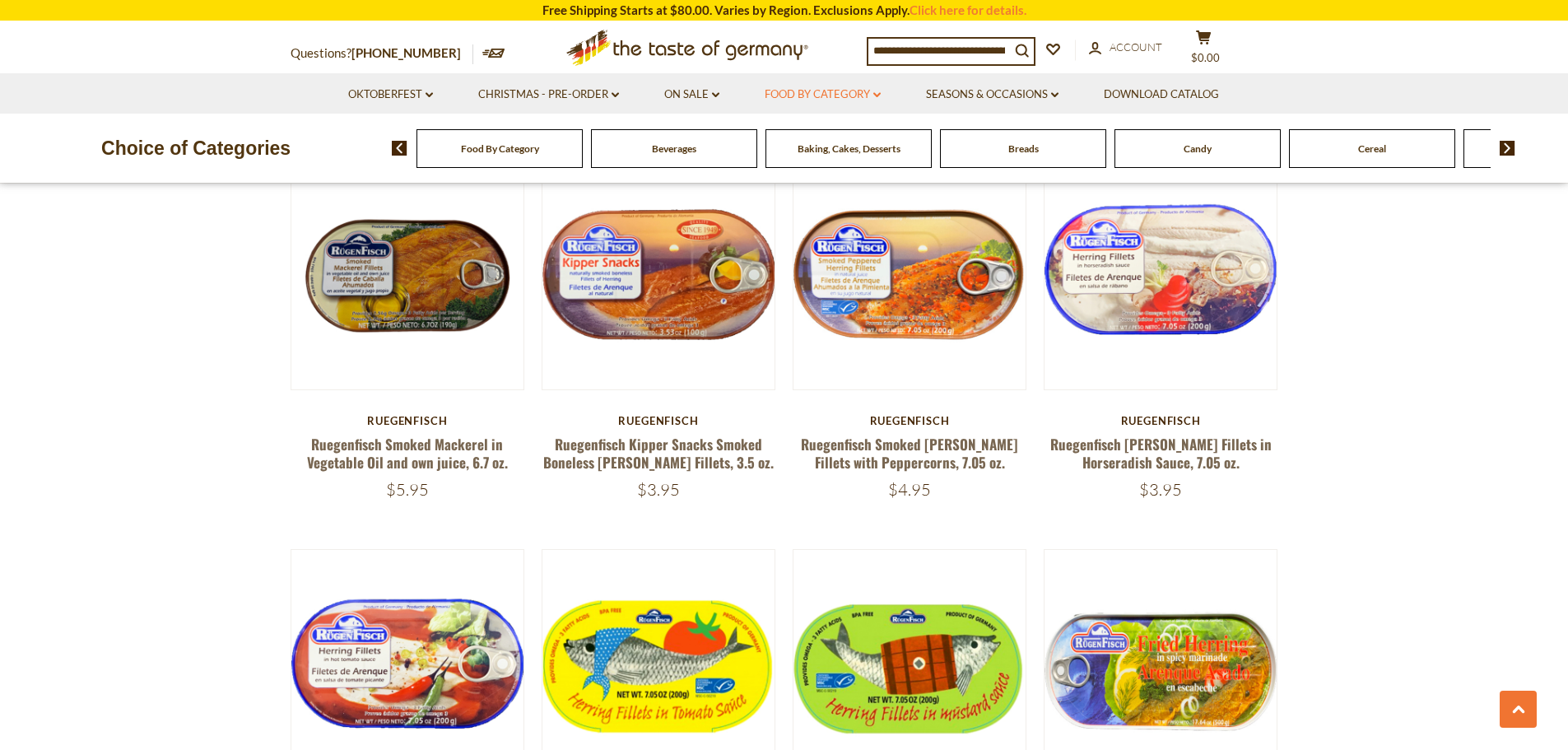
click at [867, 96] on link "Food By Category dropdown_arrow" at bounding box center [823, 95] width 116 height 18
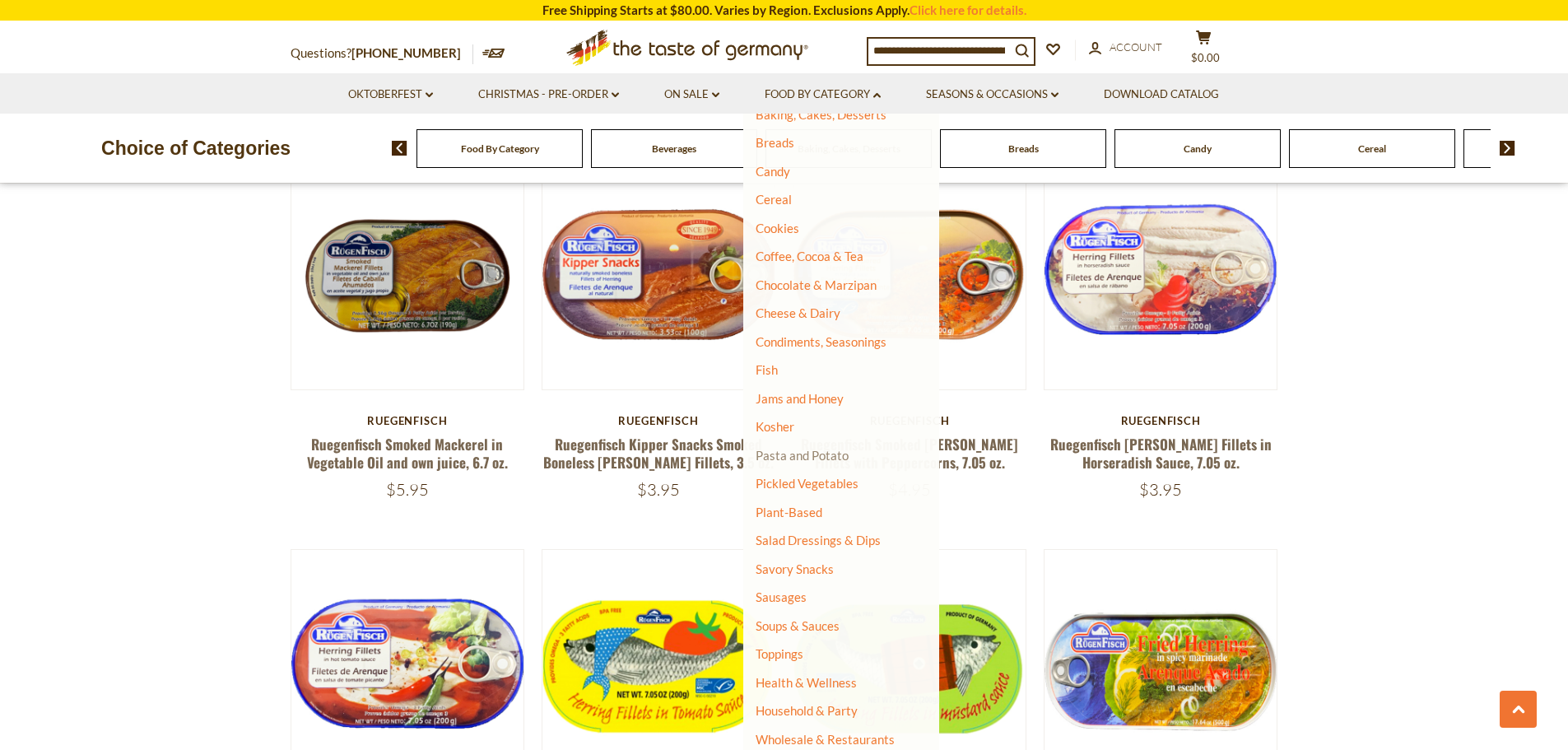
scroll to position [137, 0]
click at [782, 310] on link "Cheese & Dairy" at bounding box center [798, 312] width 85 height 15
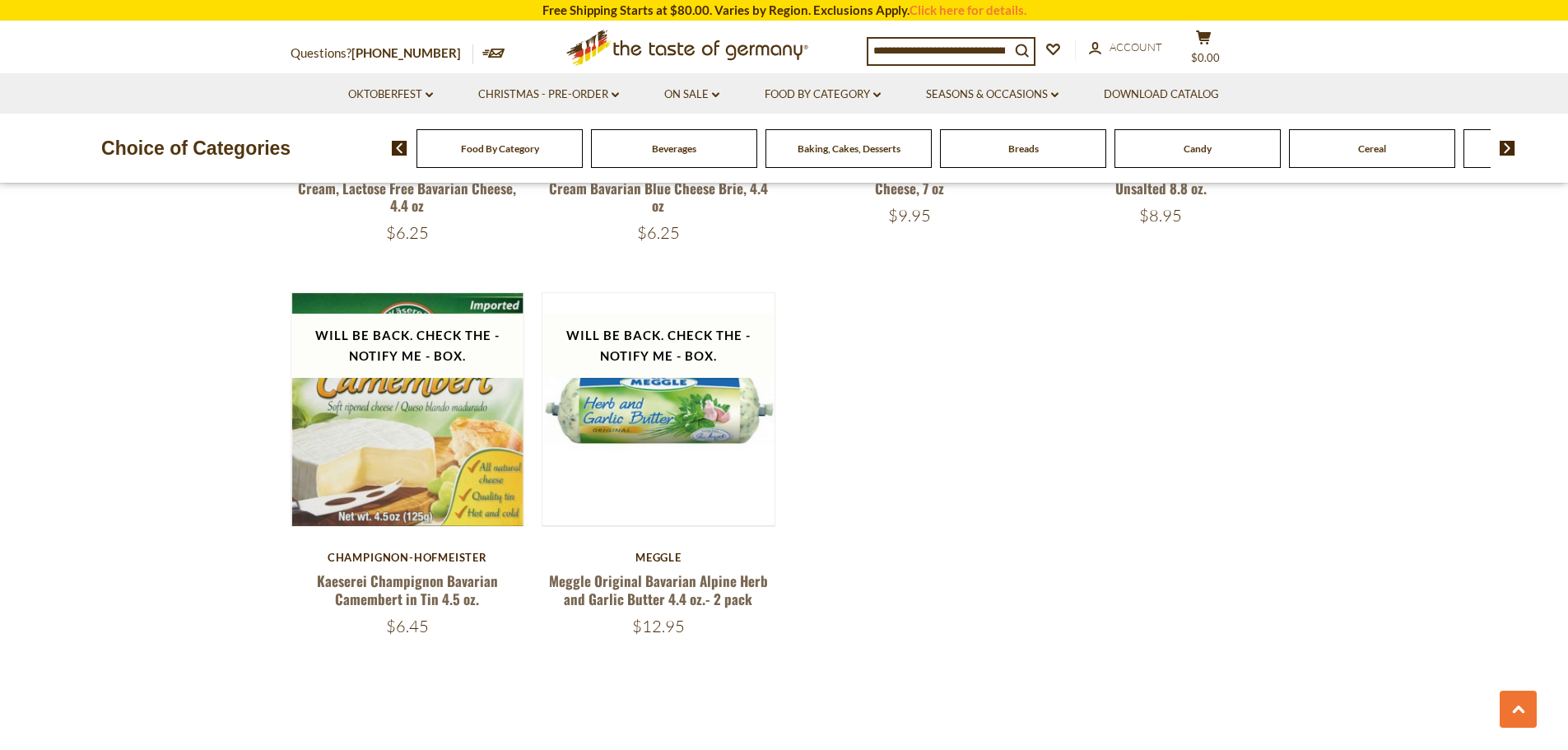
scroll to position [2137, 0]
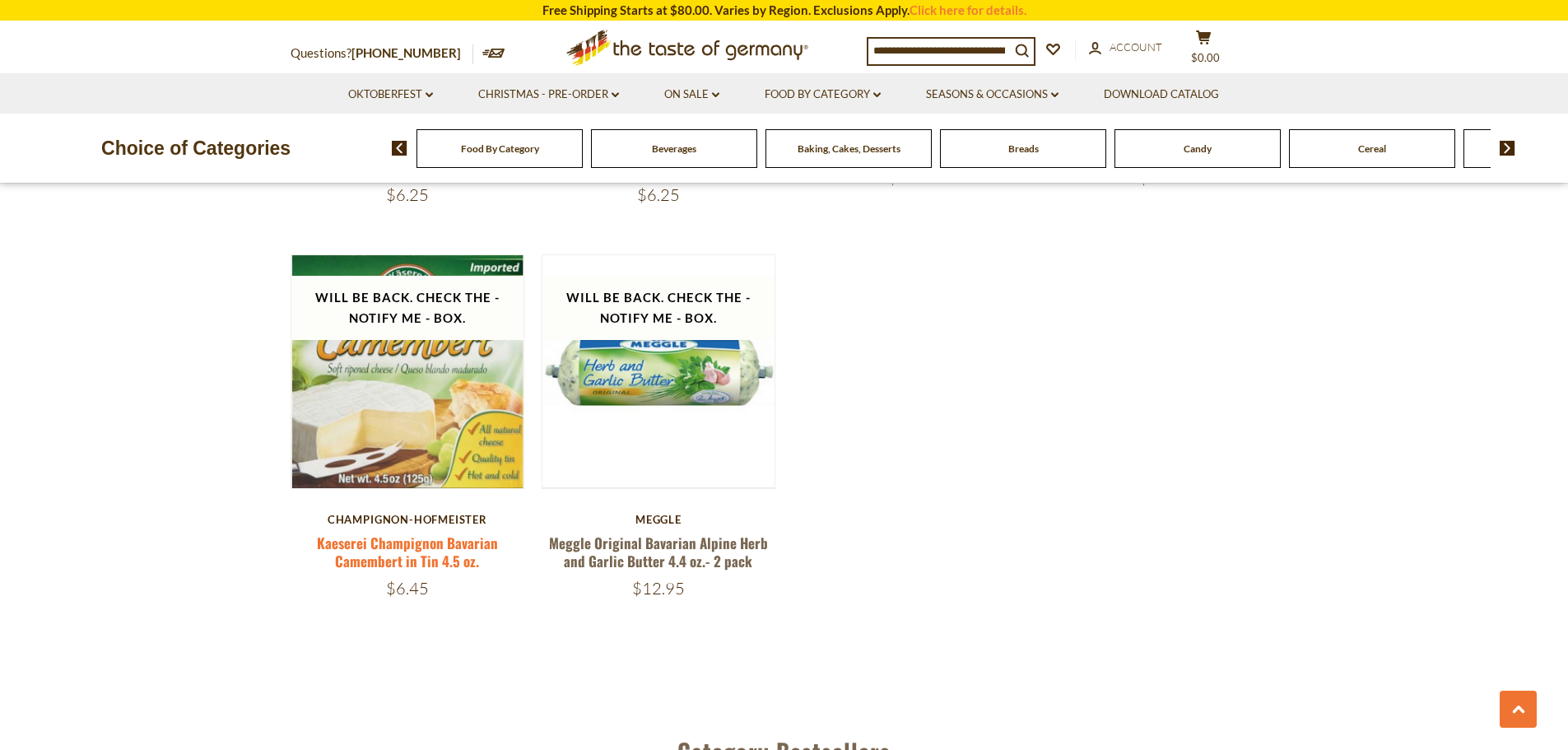
click at [346, 539] on link "Kaeserei Champignon Bavarian Camembert in Tin 4.5 oz." at bounding box center [407, 552] width 181 height 38
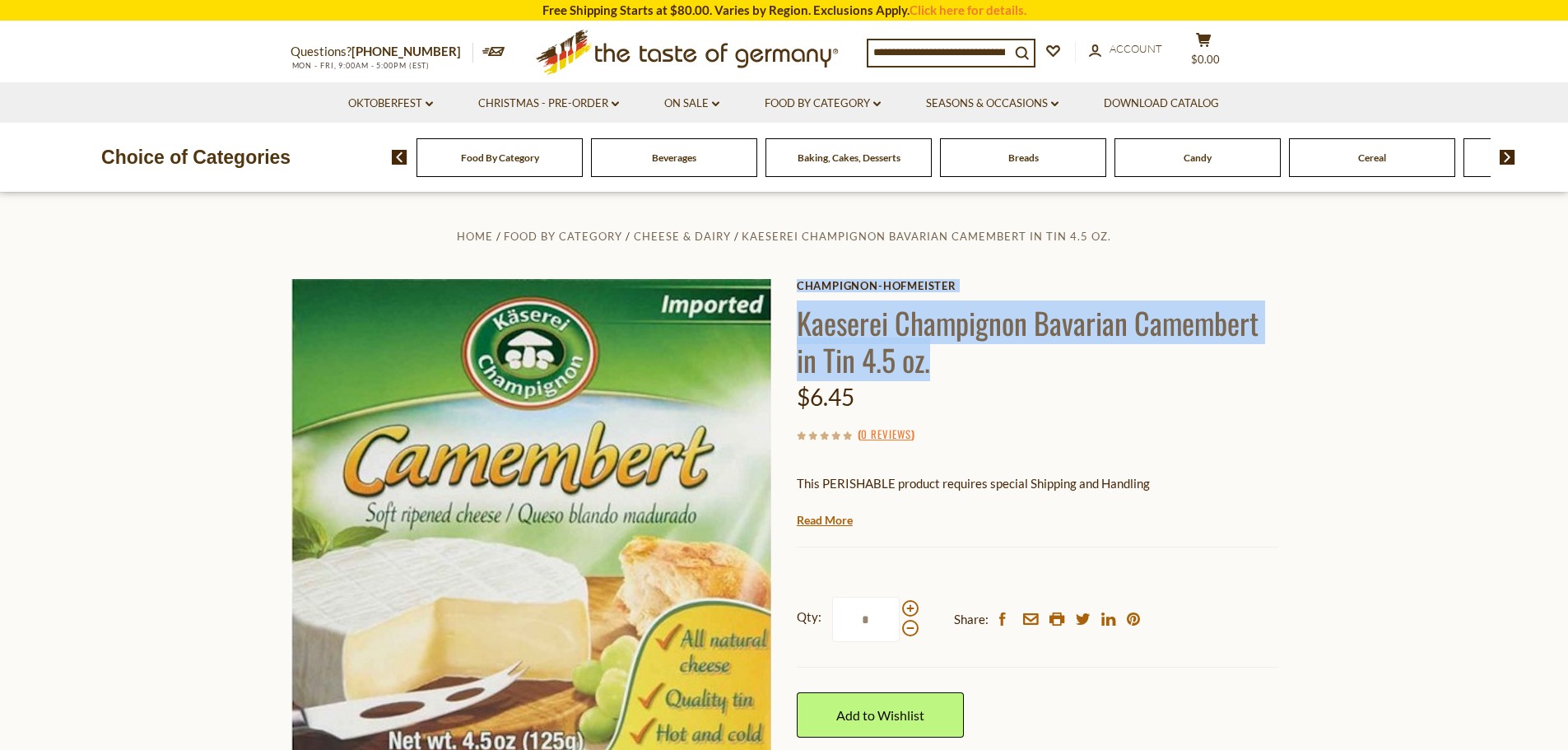
drag, startPoint x: 795, startPoint y: 328, endPoint x: 1091, endPoint y: 368, distance: 298.7
click at [1091, 368] on div "Home Food By Category Cheese & Dairy Kaeserei Champignon Bavarian Camembert in …" at bounding box center [784, 568] width 1012 height 686
click at [1031, 363] on h1 "Kaeserei Champignon Bavarian Camembert in Tin 4.5 oz." at bounding box center [1037, 341] width 482 height 74
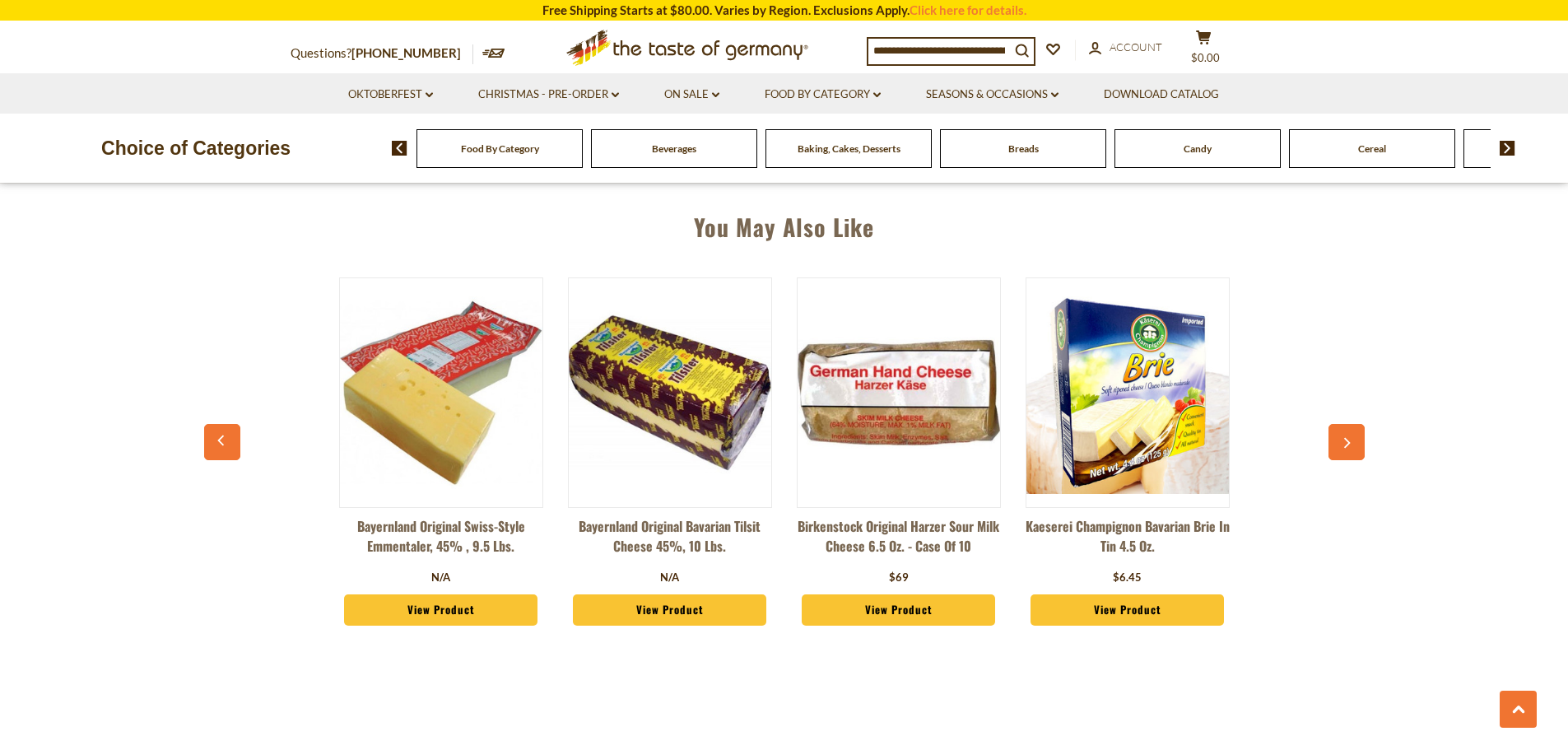
scroll to position [1234, 0]
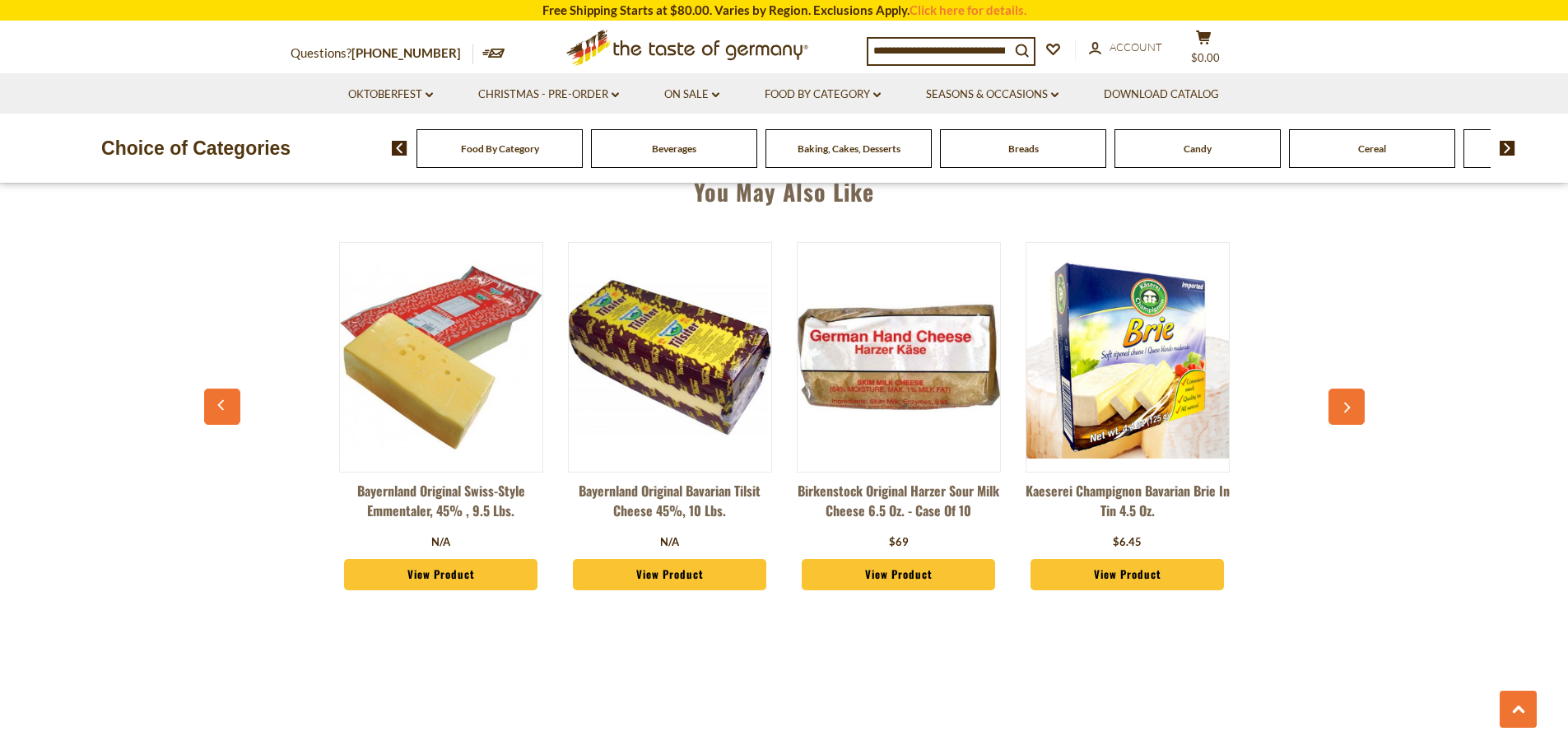
click at [1096, 496] on link "Kaeserei Champignon Bavarian Brie in Tin 4.5 oz." at bounding box center [1127, 506] width 204 height 50
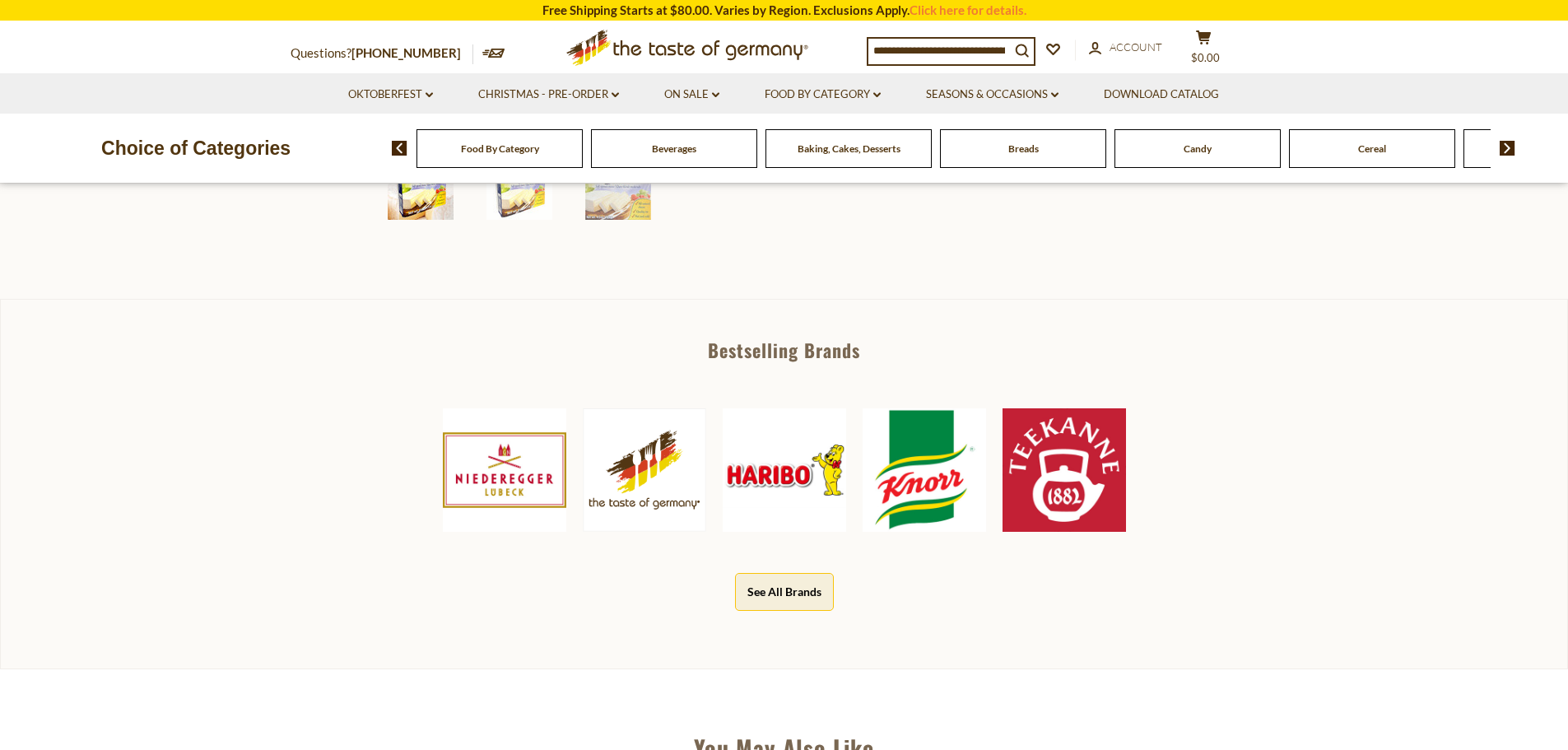
scroll to position [658, 0]
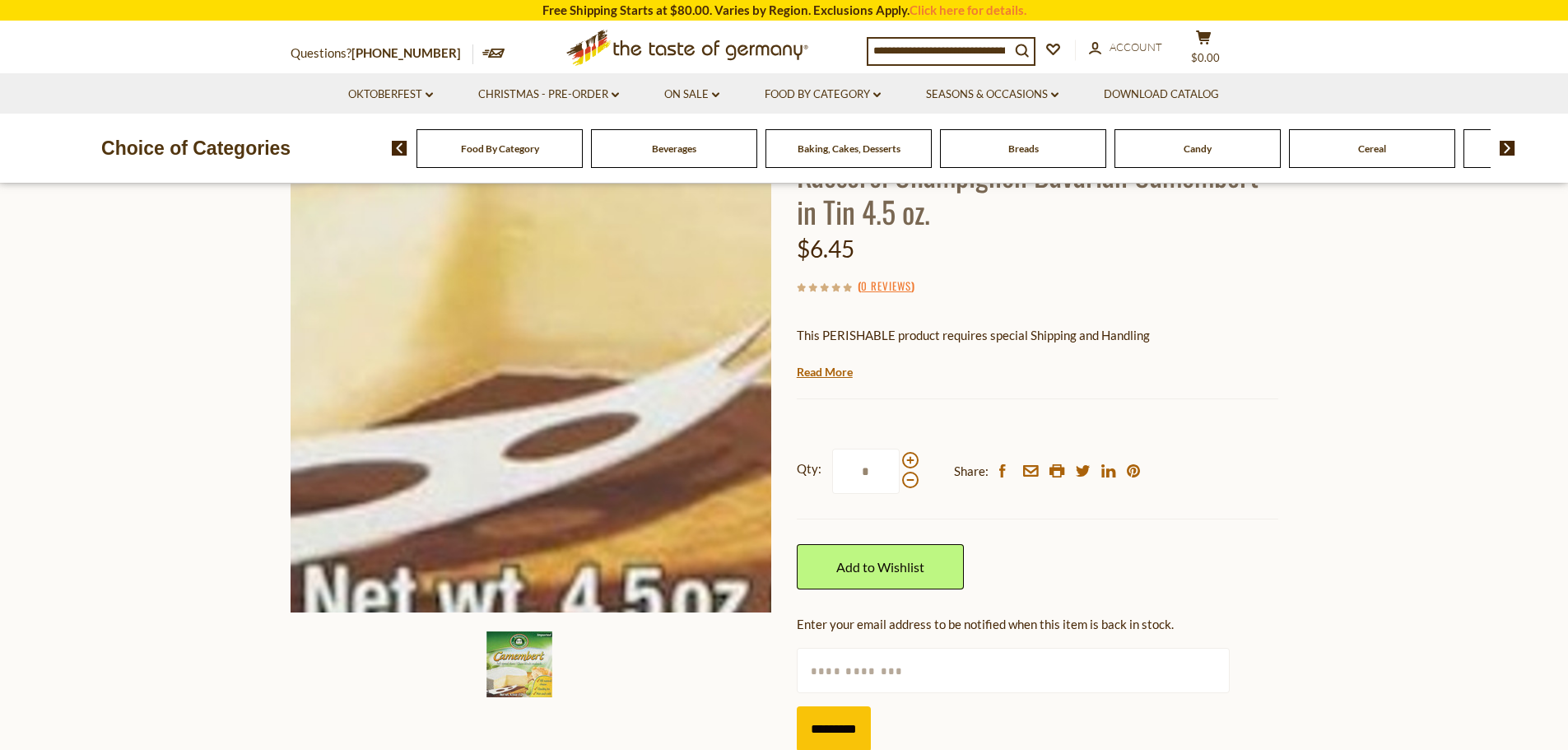
scroll to position [63, 0]
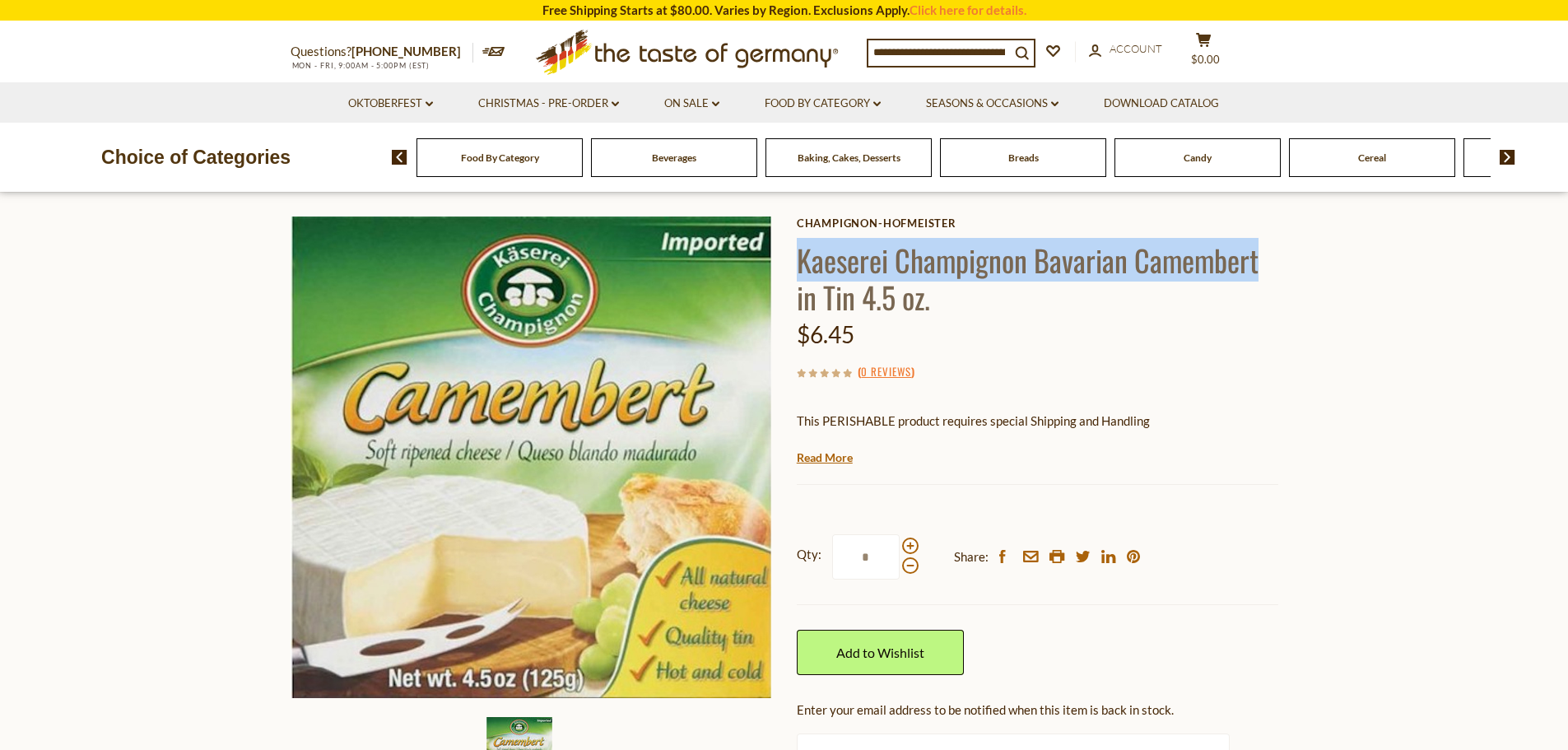
drag, startPoint x: 801, startPoint y: 262, endPoint x: 1270, endPoint y: 259, distance: 469.0
click at [1270, 259] on h1 "Kaeserei Champignon Bavarian Camembert in Tin 4.5 oz." at bounding box center [1037, 278] width 482 height 74
copy h1 "Kaeserei Champignon Bavarian Camembert"
